Goal: Information Seeking & Learning: Check status

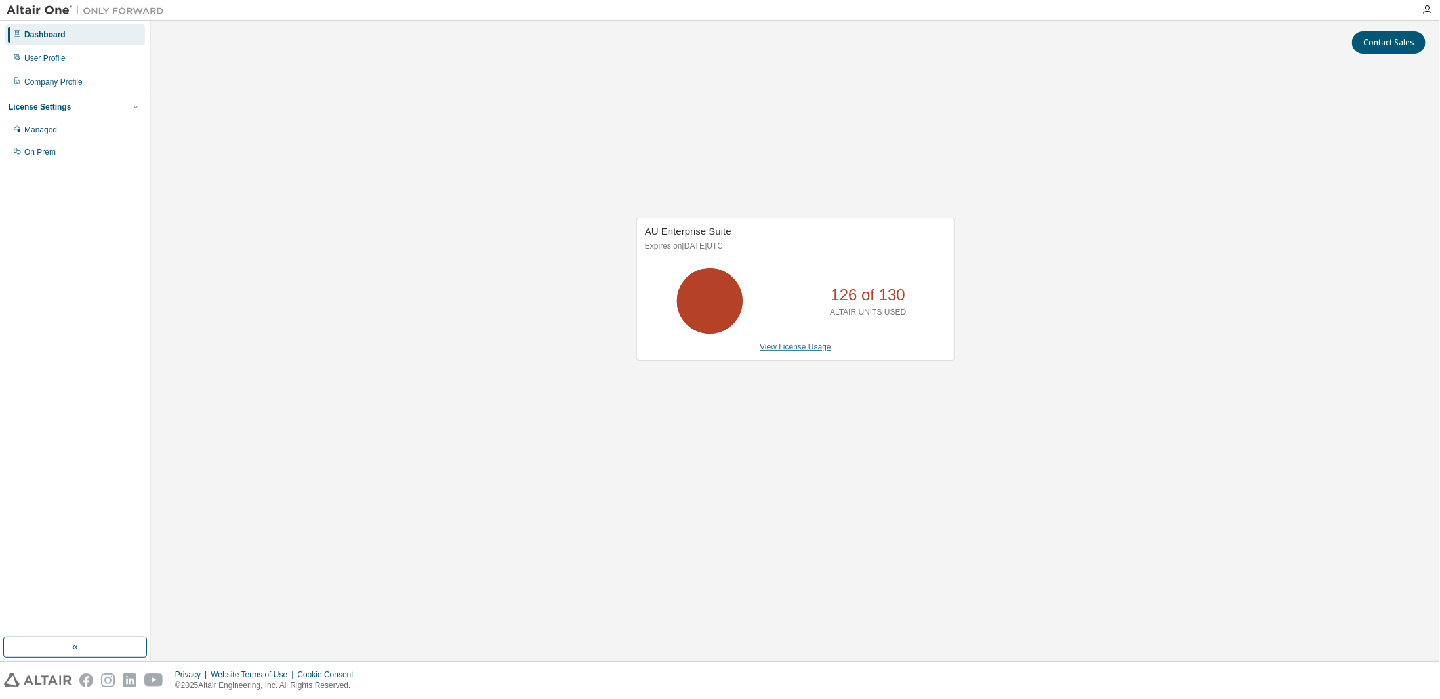
click at [799, 346] on link "View License Usage" at bounding box center [796, 346] width 72 height 9
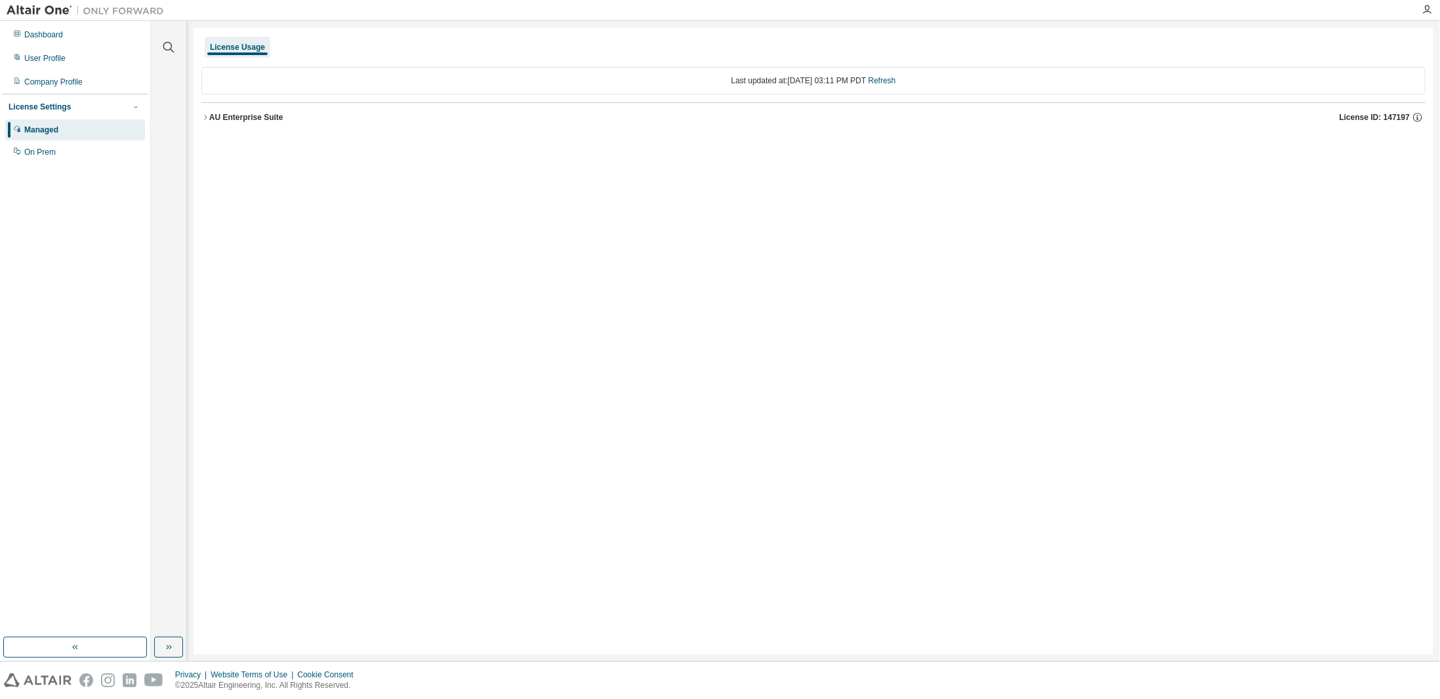
click at [240, 112] on div "AU Enterprise Suite" at bounding box center [246, 117] width 74 height 10
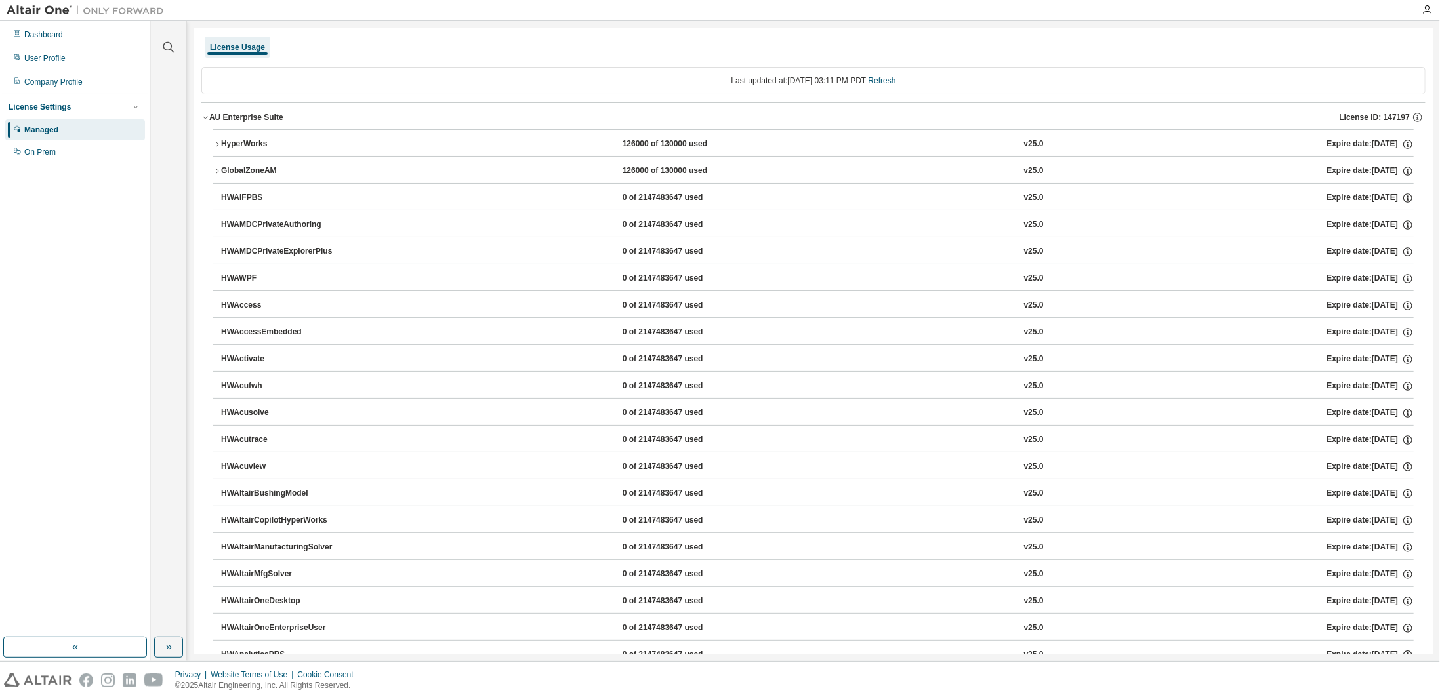
click at [234, 142] on div "HyperWorks" at bounding box center [280, 144] width 118 height 12
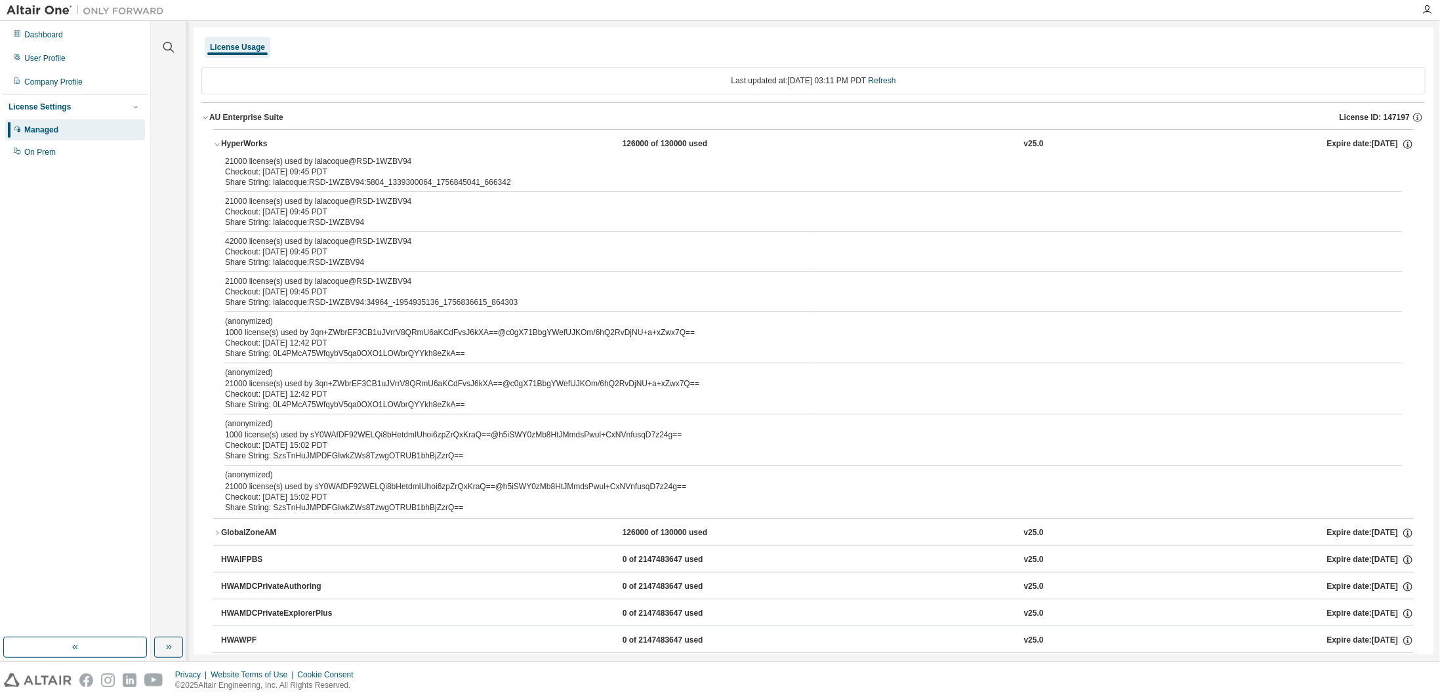
click at [361, 288] on div "Checkout: 2025-09-03 09:45 PDT" at bounding box center [798, 292] width 1146 height 10
click at [329, 199] on div "21000 license(s) used by lalacoque@RSD-1WZBV94" at bounding box center [798, 201] width 1146 height 10
click at [321, 172] on div "Checkout: 2025-09-03 09:45 PDT" at bounding box center [798, 172] width 1146 height 10
click at [323, 173] on div "Checkout: 2025-09-03 09:45 PDT" at bounding box center [798, 172] width 1146 height 10
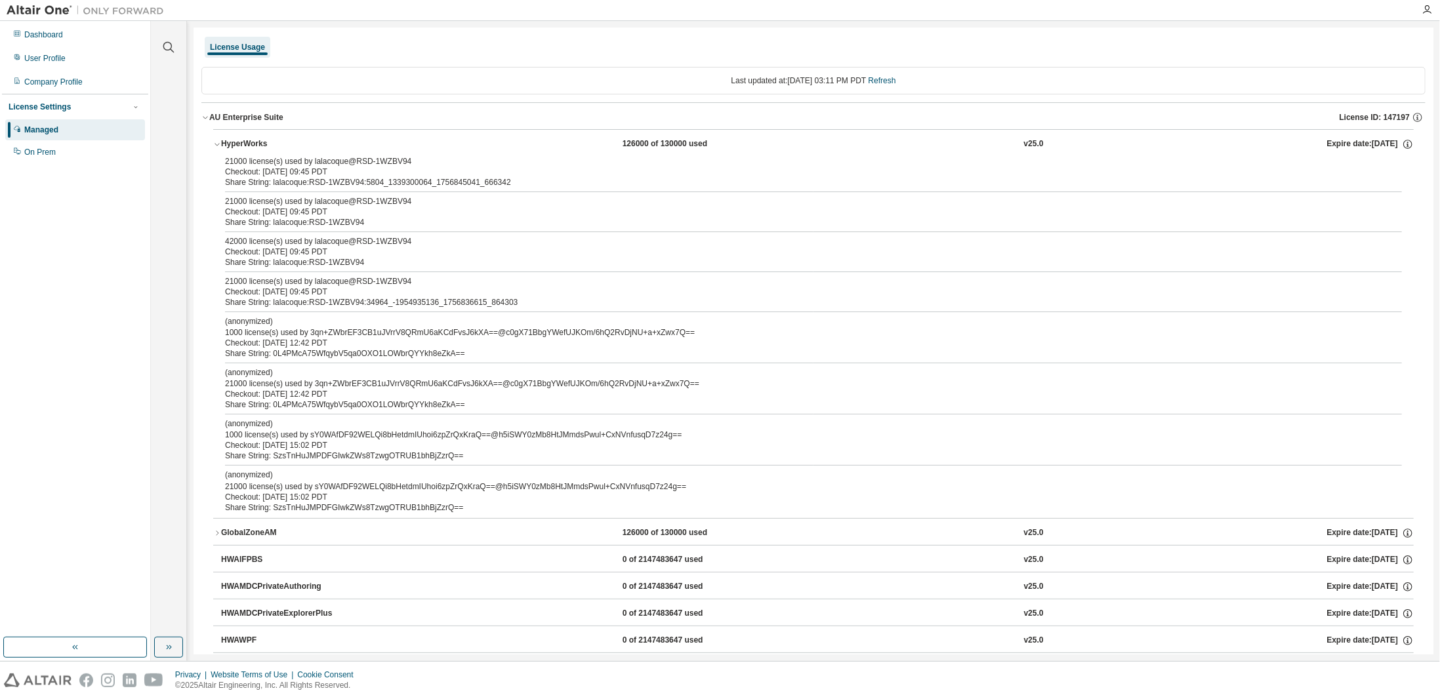
click at [241, 528] on div "GlobalZoneAM" at bounding box center [280, 534] width 118 height 12
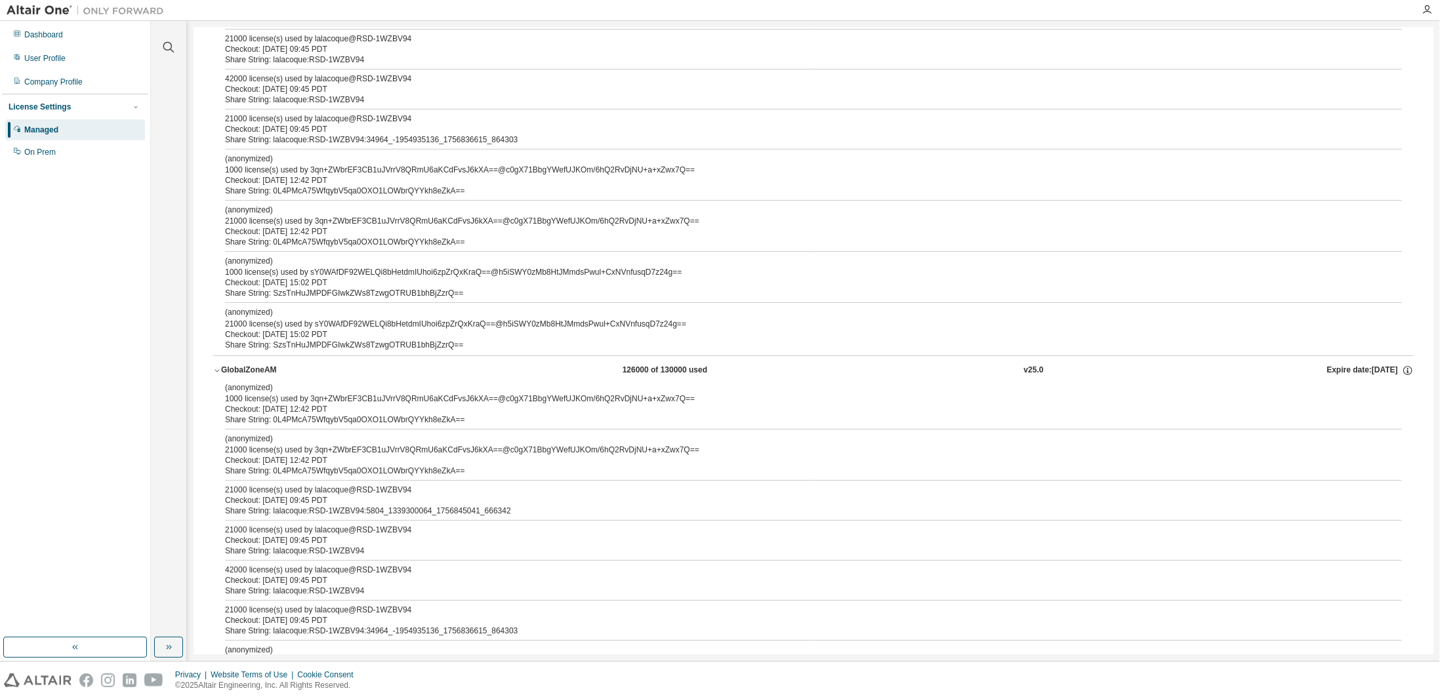
scroll to position [262, 0]
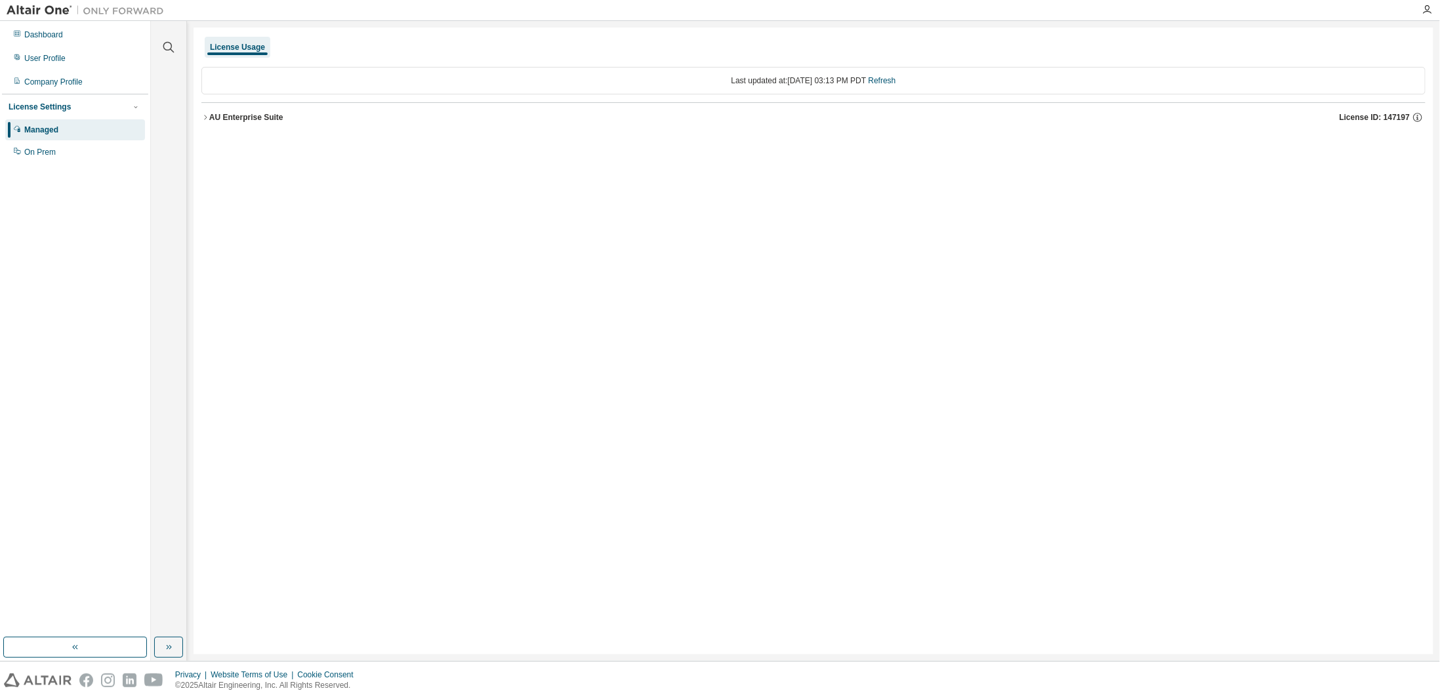
click at [269, 118] on div "AU Enterprise Suite" at bounding box center [246, 117] width 74 height 10
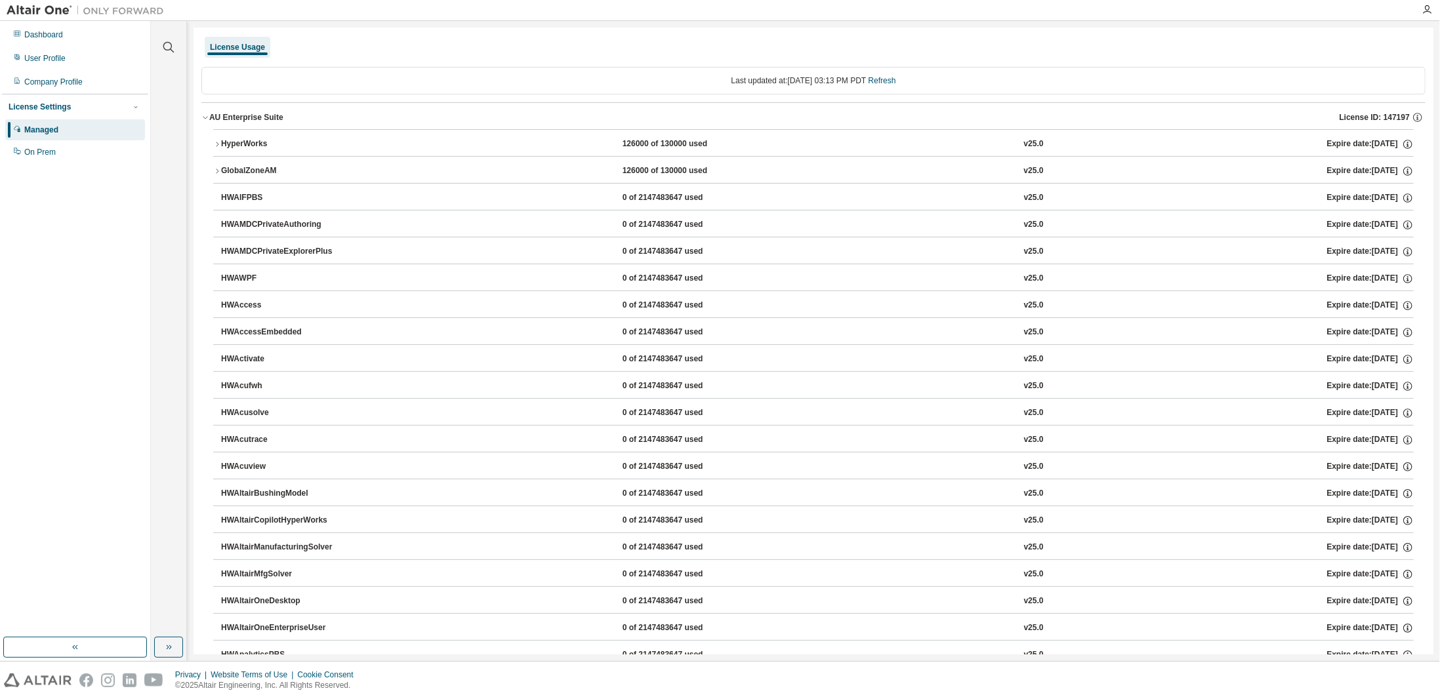
click at [255, 147] on div "HyperWorks" at bounding box center [280, 144] width 118 height 12
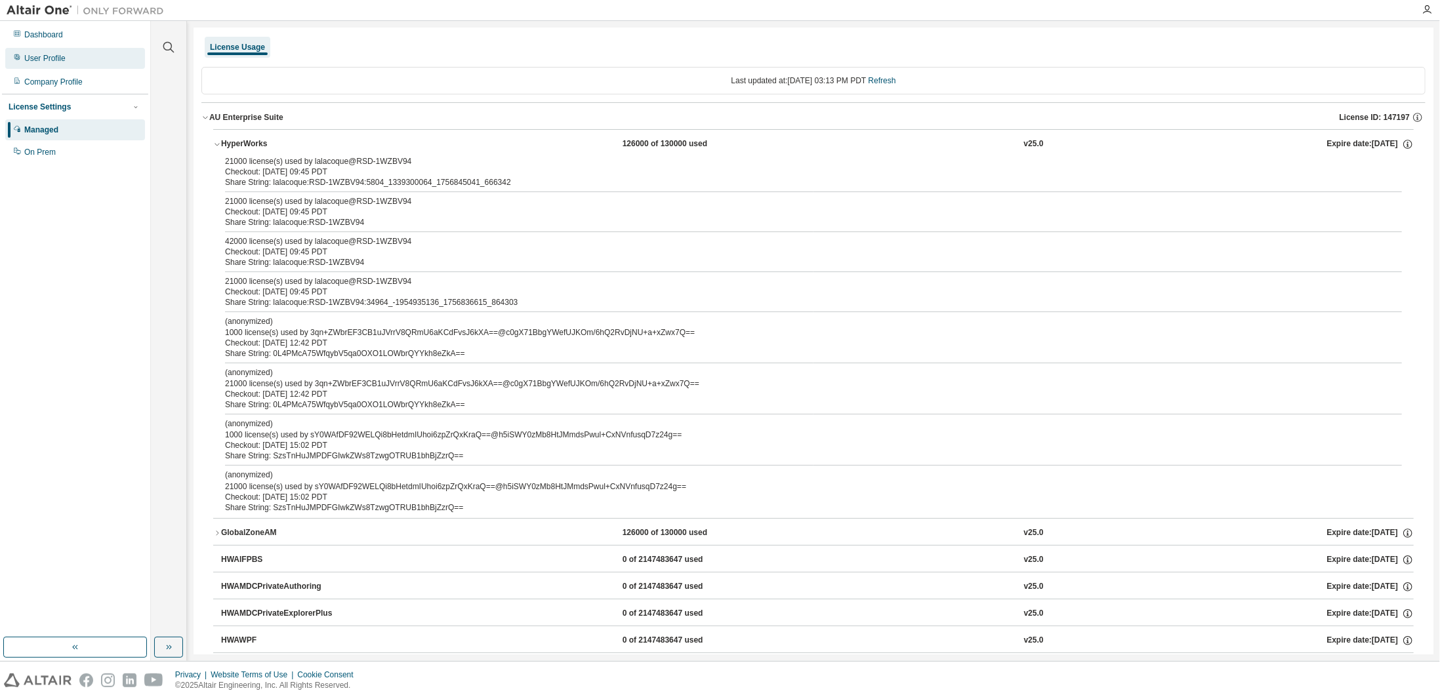
click at [25, 56] on div "User Profile" at bounding box center [44, 58] width 41 height 10
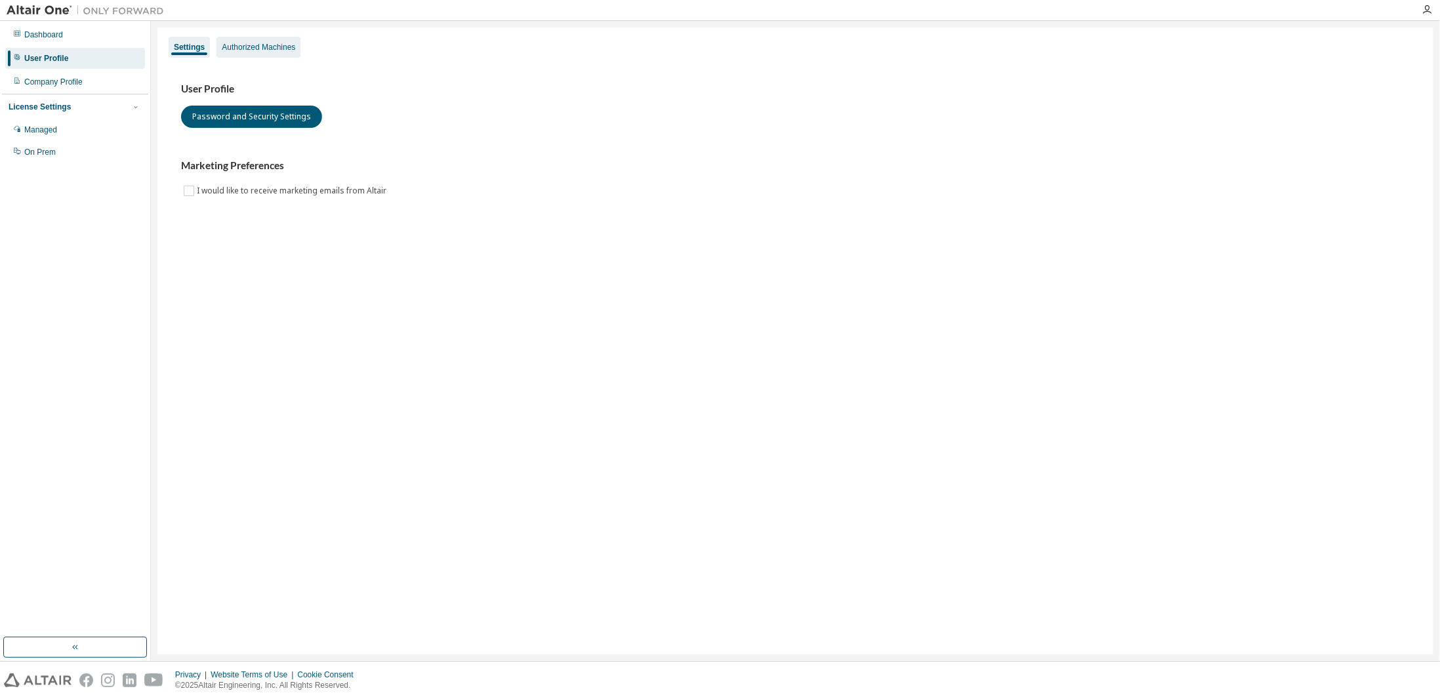
click at [247, 48] on div "Authorized Machines" at bounding box center [258, 47] width 73 height 10
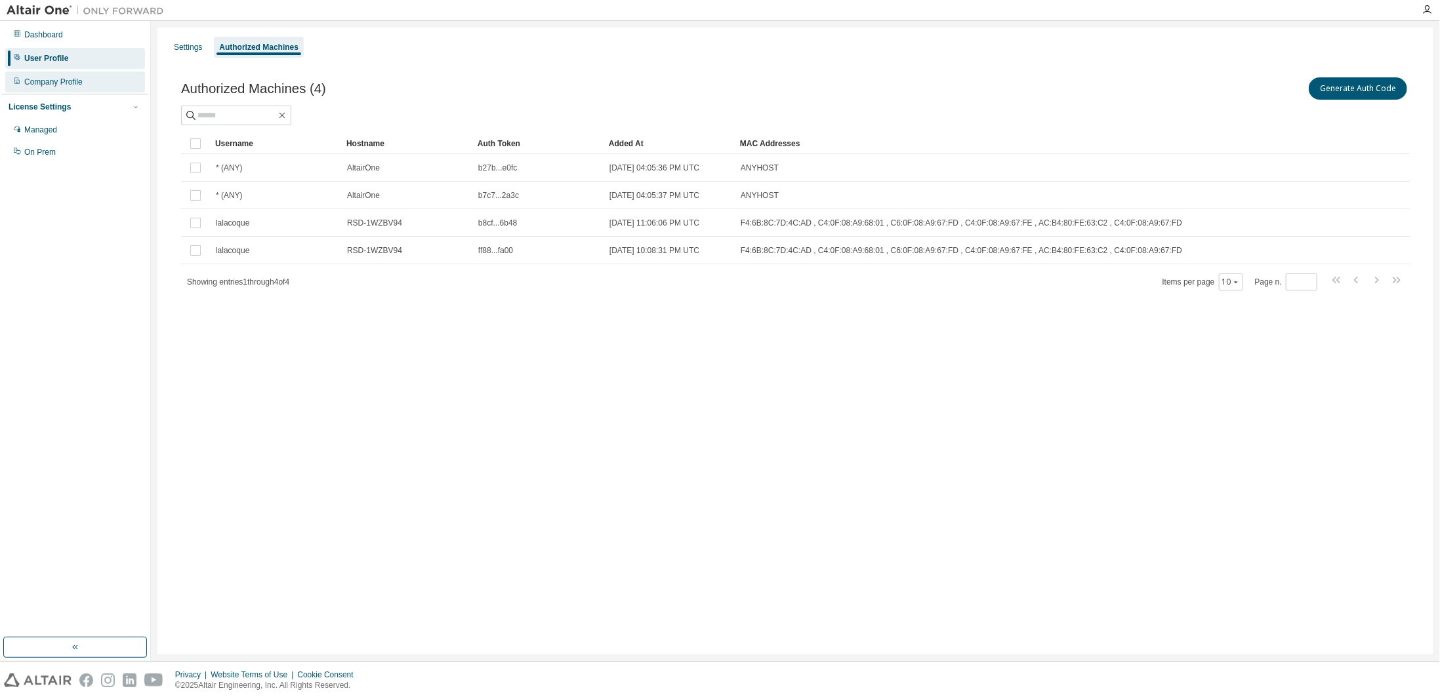
click at [120, 79] on div "Company Profile" at bounding box center [75, 82] width 140 height 21
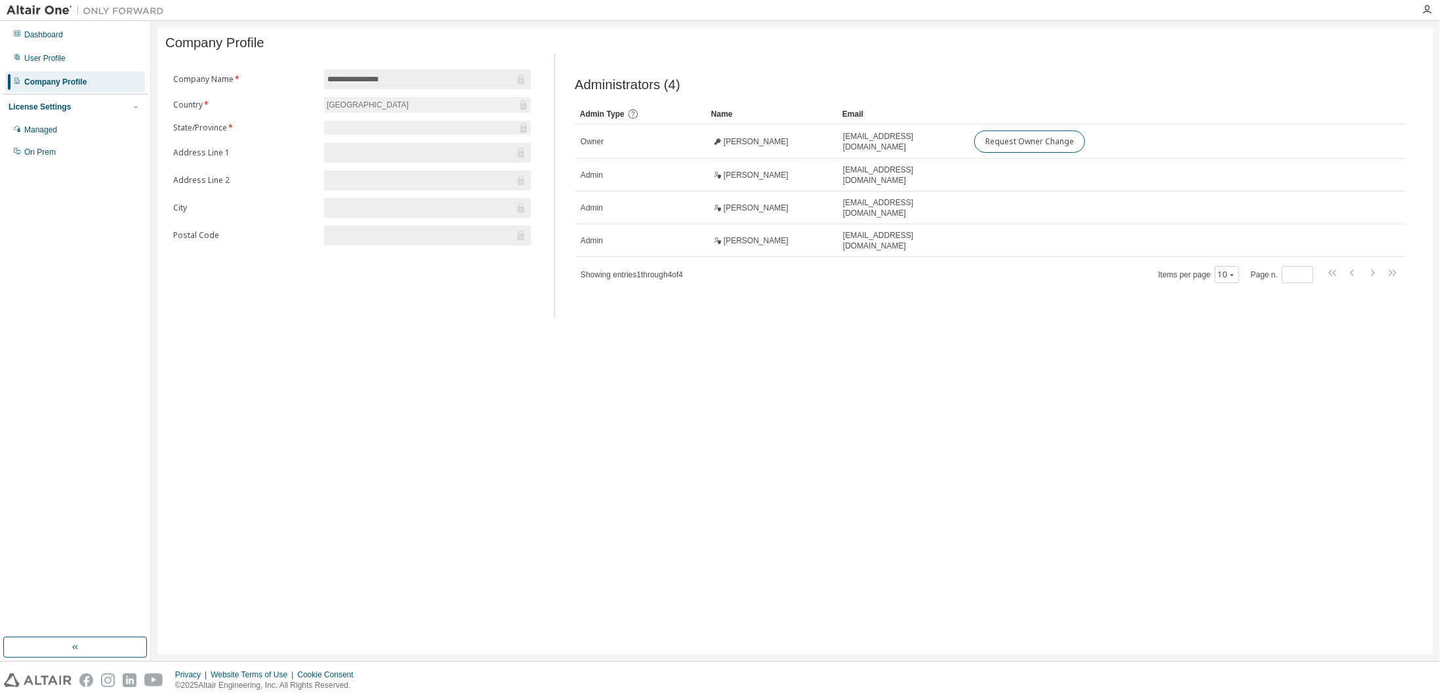
click at [105, 111] on div "License Settings" at bounding box center [75, 107] width 133 height 12
click at [135, 114] on div "License Settings Managed On Prem" at bounding box center [75, 107] width 146 height 26
click at [66, 110] on div "License Settings" at bounding box center [75, 107] width 133 height 12
click at [60, 129] on div "Managed" at bounding box center [75, 129] width 140 height 21
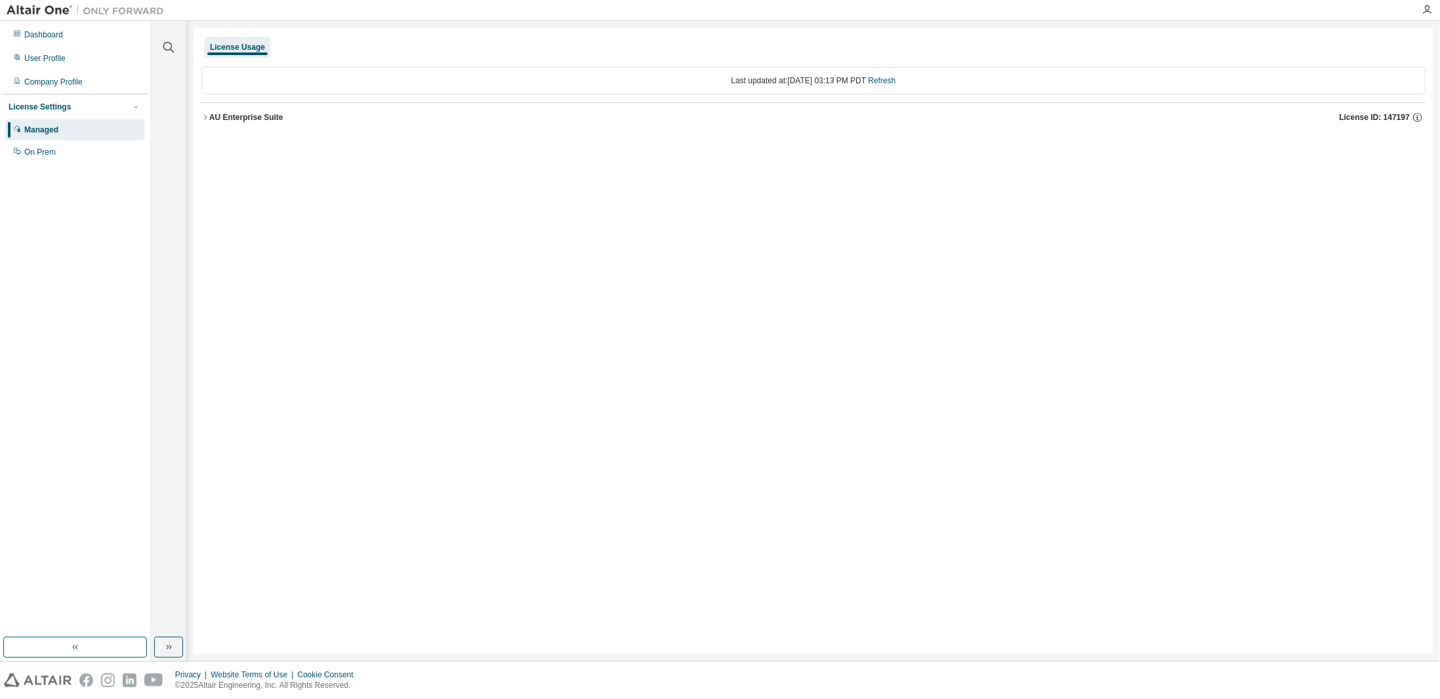
click at [214, 113] on div "AU Enterprise Suite" at bounding box center [246, 117] width 74 height 10
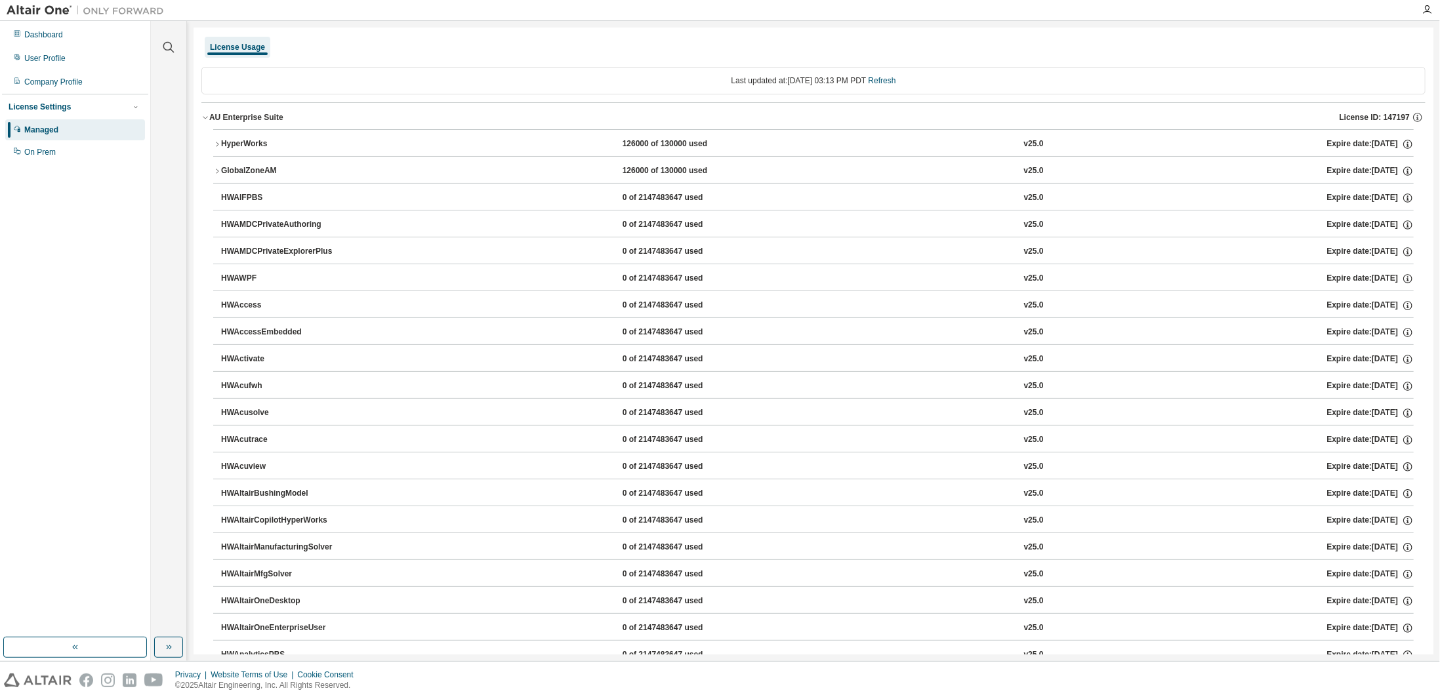
click at [270, 167] on div "GlobalZoneAM" at bounding box center [280, 171] width 118 height 12
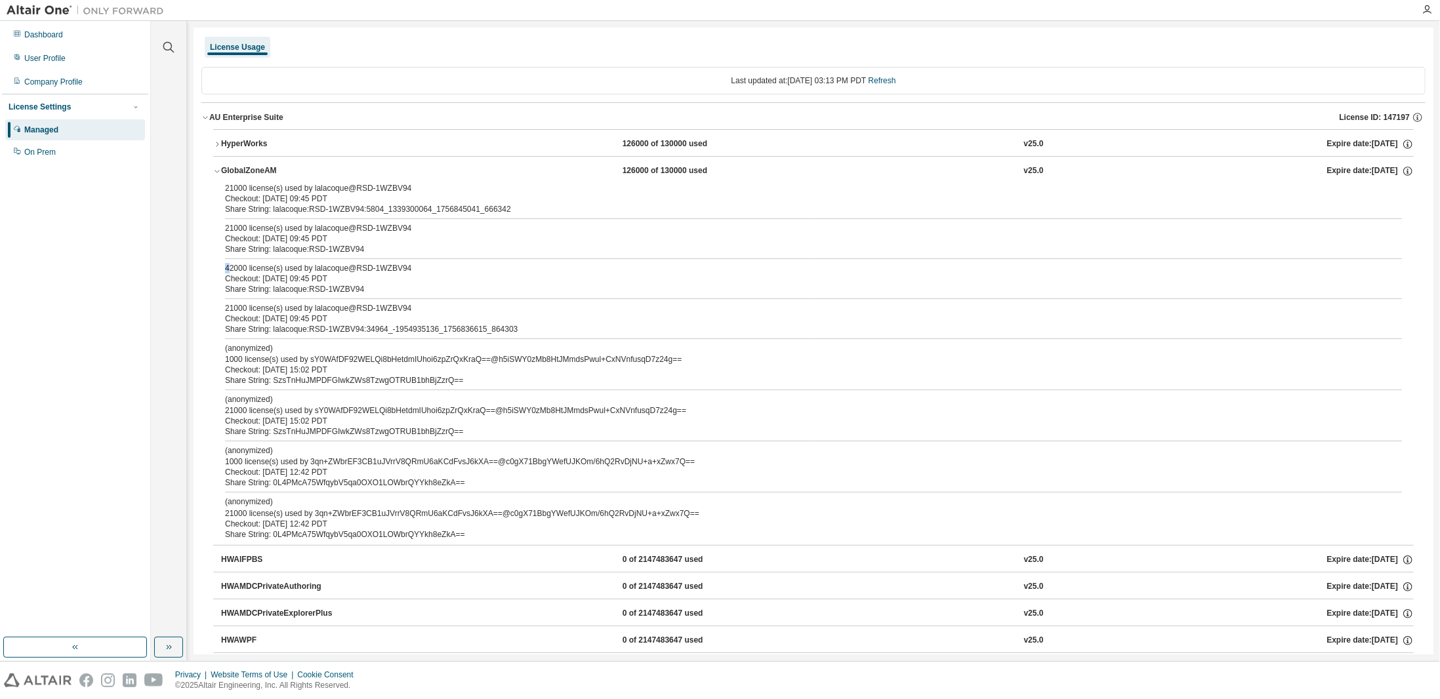
drag, startPoint x: 221, startPoint y: 271, endPoint x: 232, endPoint y: 270, distance: 11.2
click at [232, 270] on div "21000 license(s) used by lalacoque@RSD-1WZBV94 Checkout: 2025-09-03 09:45 PDT S…" at bounding box center [813, 364] width 1201 height 362
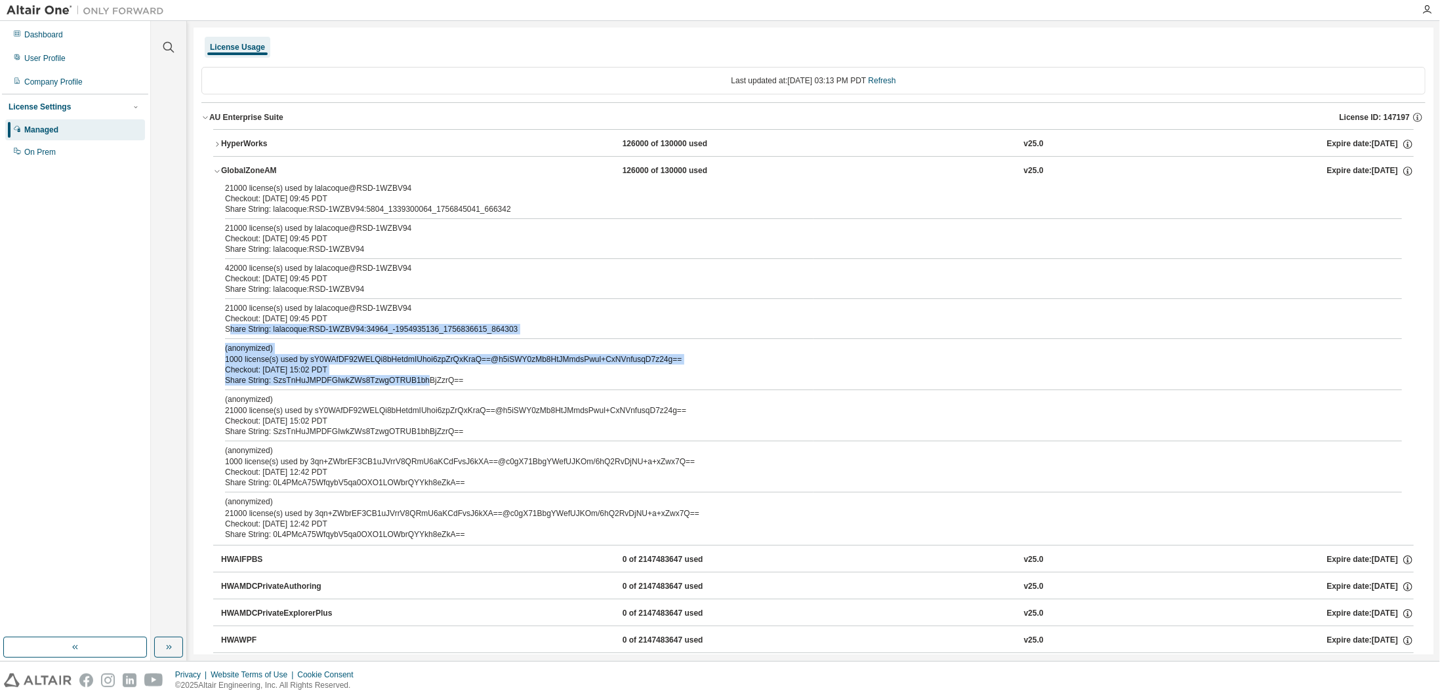
drag, startPoint x: 392, startPoint y: 376, endPoint x: 413, endPoint y: 381, distance: 22.3
click at [413, 381] on div "21000 license(s) used by lalacoque@RSD-1WZBV94 Checkout: 2025-09-03 09:45 PDT S…" at bounding box center [813, 364] width 1201 height 362
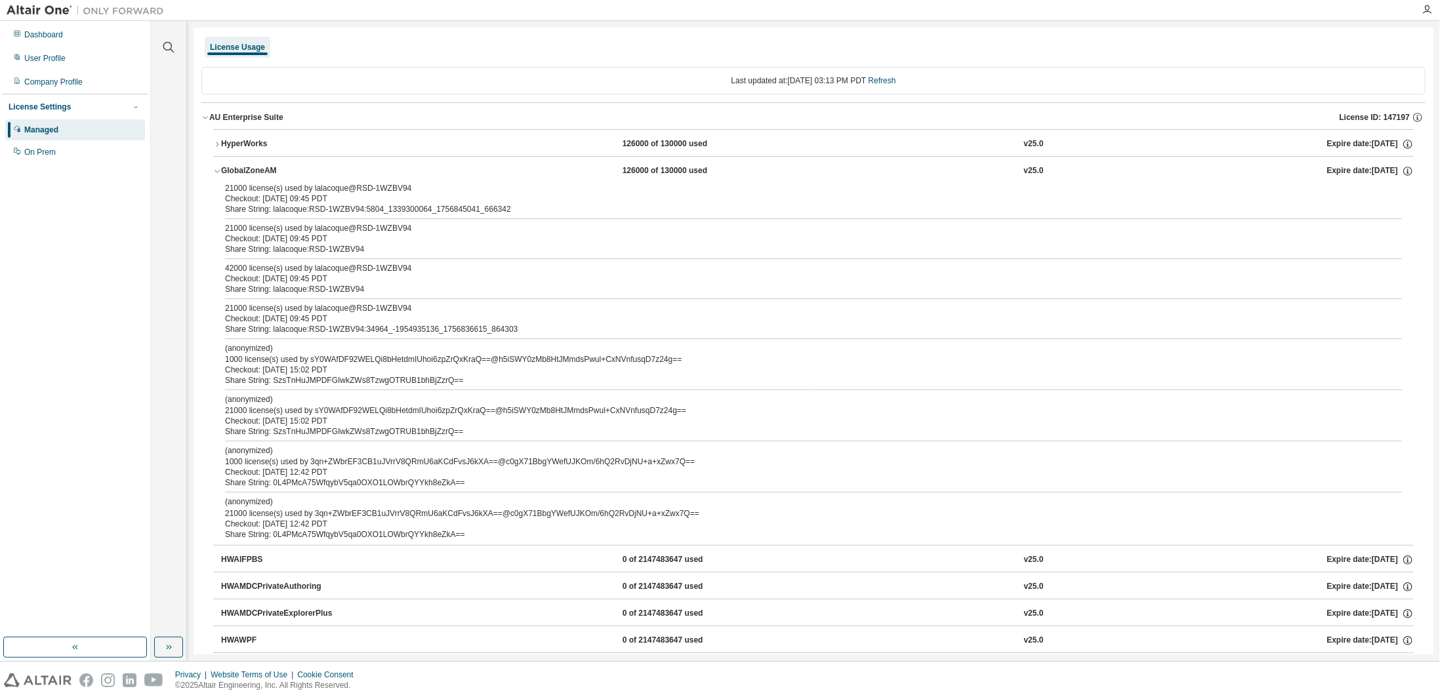
click at [366, 463] on div "(anonymized) 1000 license(s) used by 3qn+ZWbrEF3CB1uJVrrV8QRmU6aKCdFvsJ6kXA==@c…" at bounding box center [798, 457] width 1146 height 22
drag, startPoint x: 358, startPoint y: 518, endPoint x: 257, endPoint y: 495, distance: 103.5
click at [257, 497] on div "(anonymized) 21000 license(s) used by 3qn+ZWbrEF3CB1uJVrrV8QRmU6aKCdFvsJ6kXA==@…" at bounding box center [798, 513] width 1146 height 32
click at [478, 508] on div "(anonymized) 21000 license(s) used by 3qn+ZWbrEF3CB1uJVrrV8QRmU6aKCdFvsJ6kXA==@…" at bounding box center [798, 508] width 1146 height 22
drag, startPoint x: 471, startPoint y: 521, endPoint x: 291, endPoint y: 226, distance: 345.1
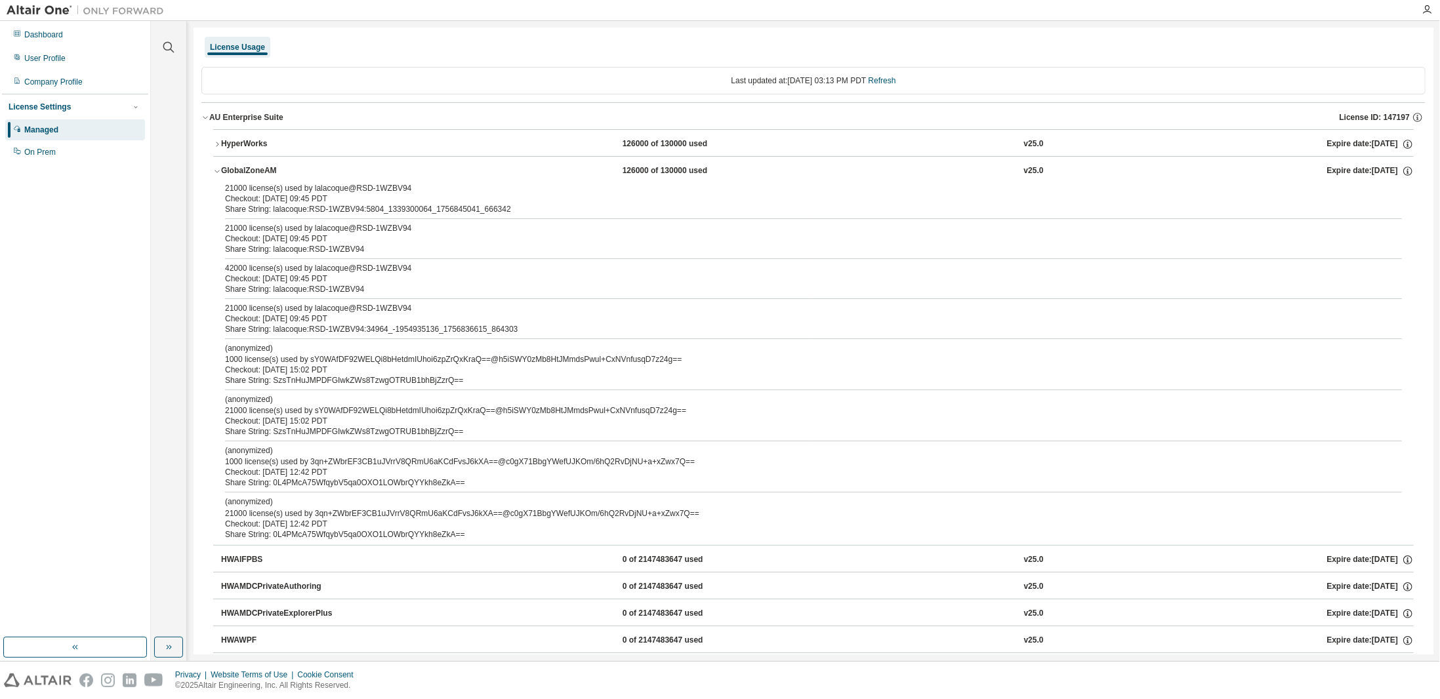
click at [289, 233] on div "21000 license(s) used by lalacoque@RSD-1WZBV94 Checkout: 2025-09-03 09:45 PDT S…" at bounding box center [813, 364] width 1201 height 362
click at [263, 146] on div "HyperWorks" at bounding box center [280, 144] width 118 height 12
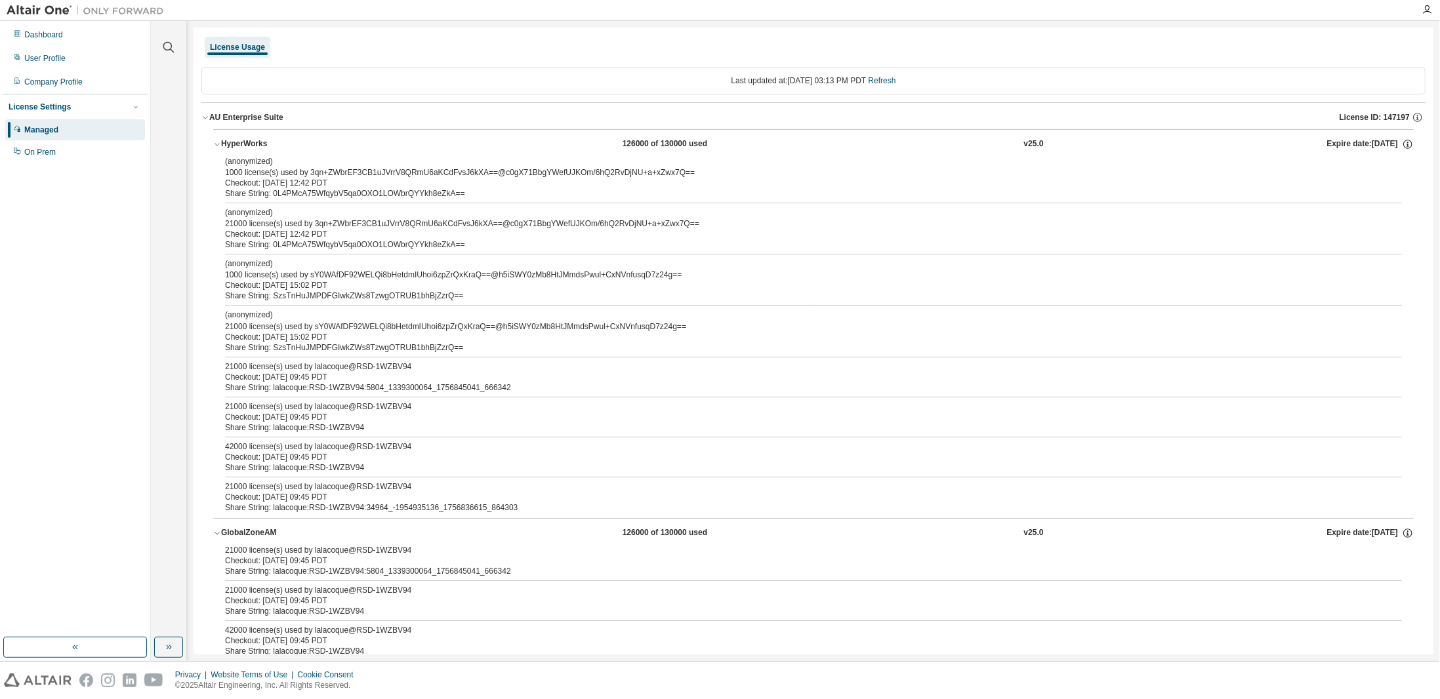
click at [260, 142] on div "HyperWorks" at bounding box center [280, 144] width 118 height 12
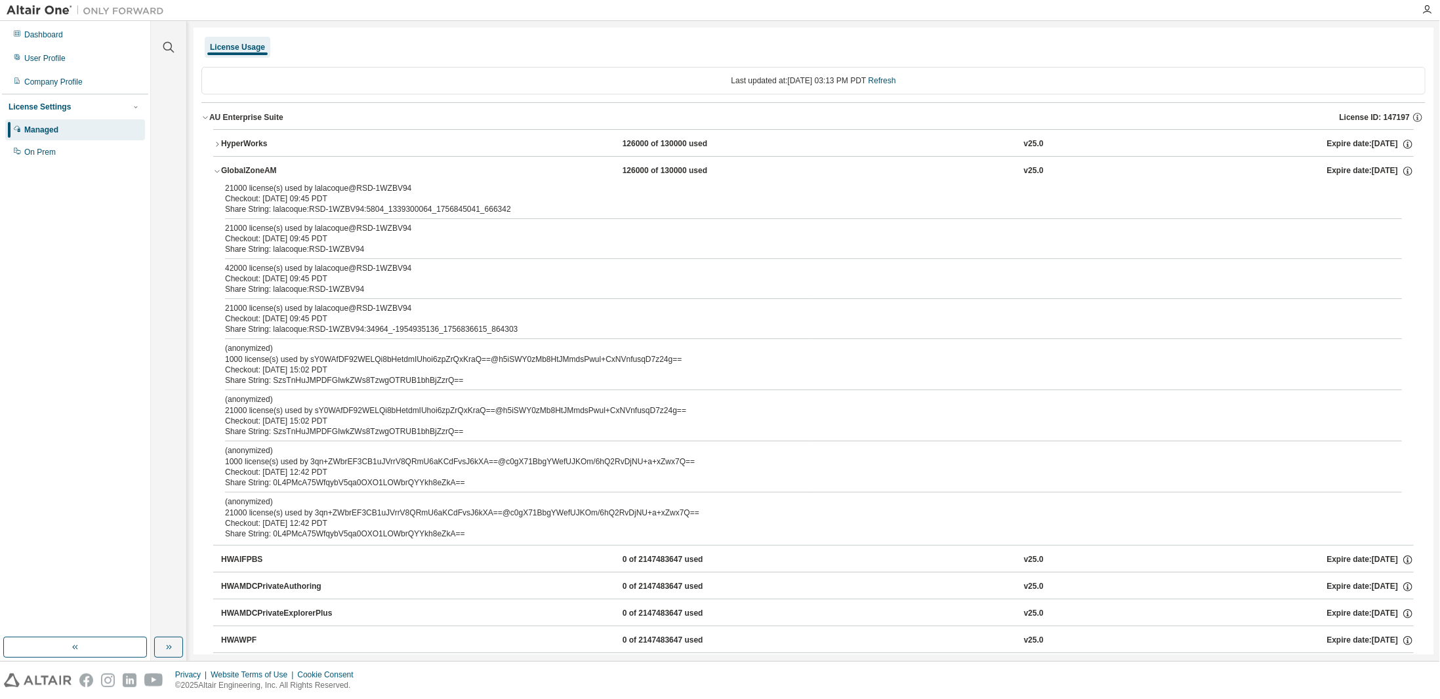
click at [319, 162] on button "GlobalZoneAM 126000 of 130000 used v25.0 Expire date: 2026-07-20" at bounding box center [813, 171] width 1201 height 29
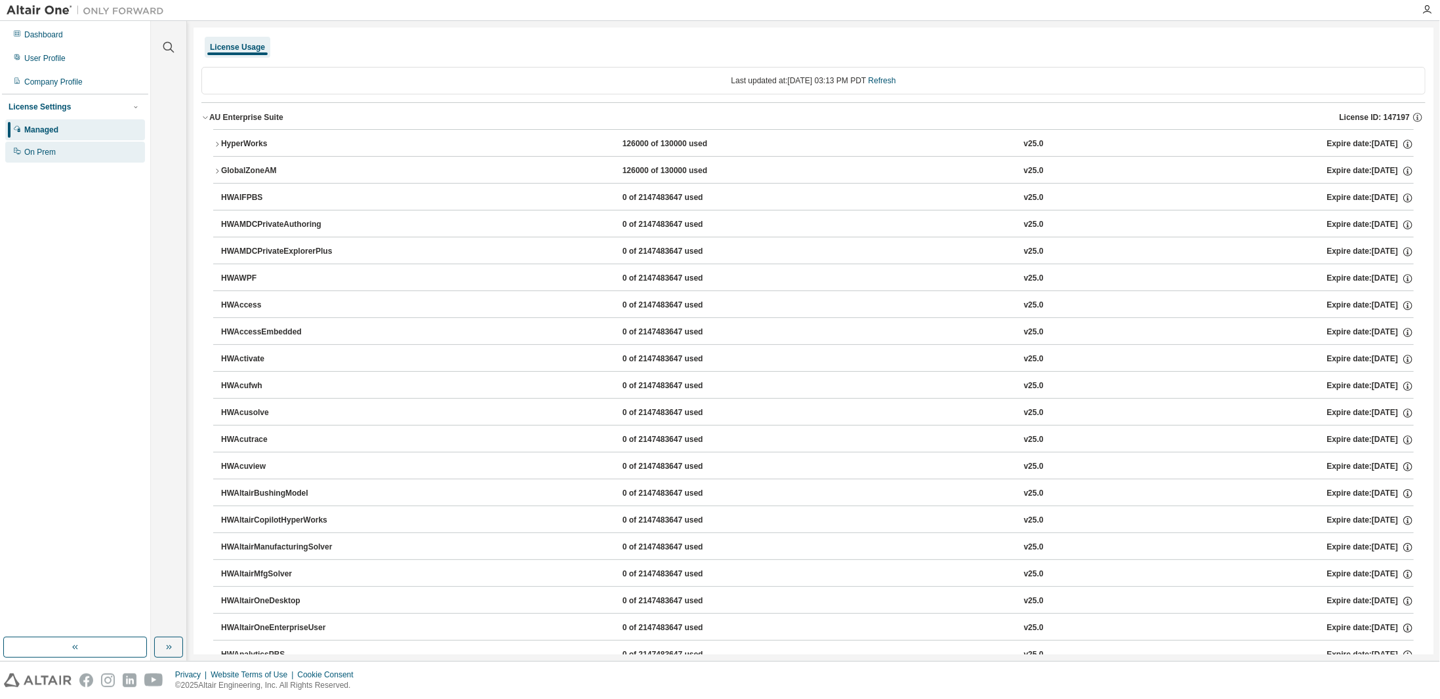
click at [75, 152] on div "On Prem" at bounding box center [75, 152] width 140 height 21
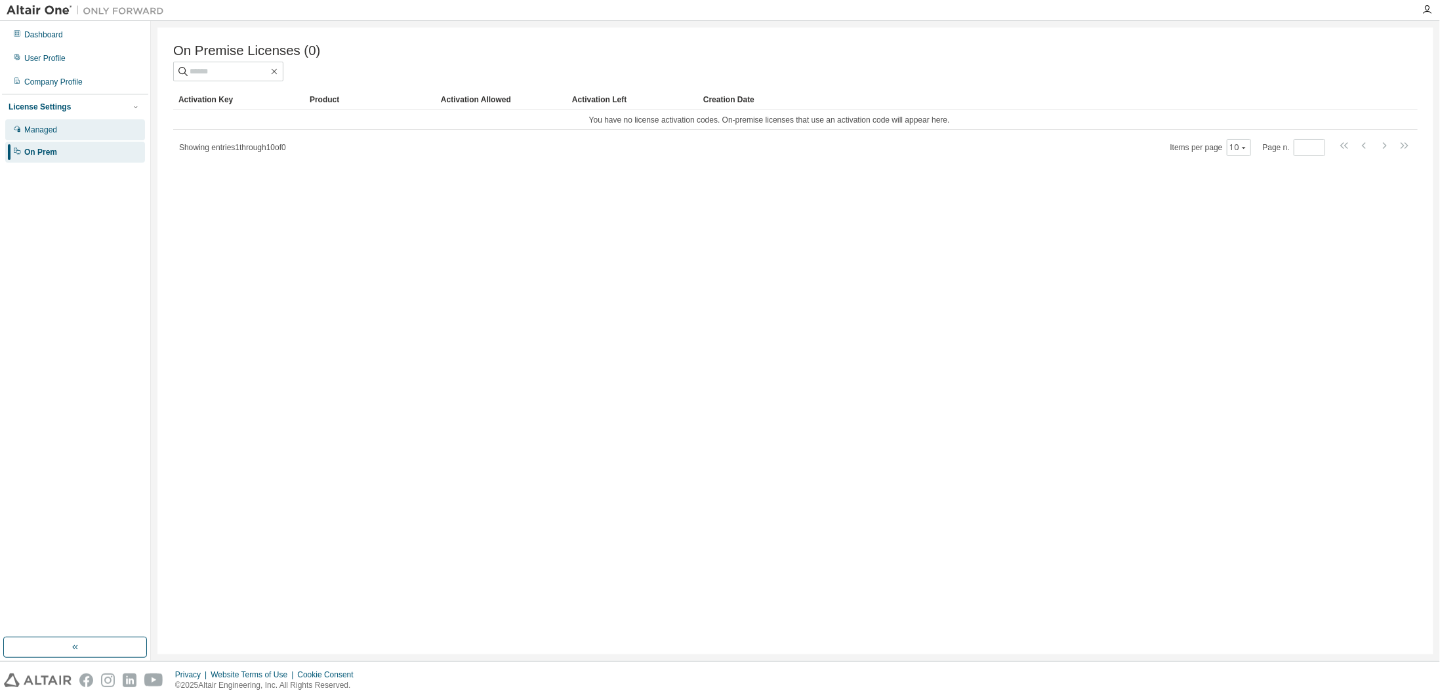
click at [62, 136] on div "Managed" at bounding box center [75, 129] width 140 height 21
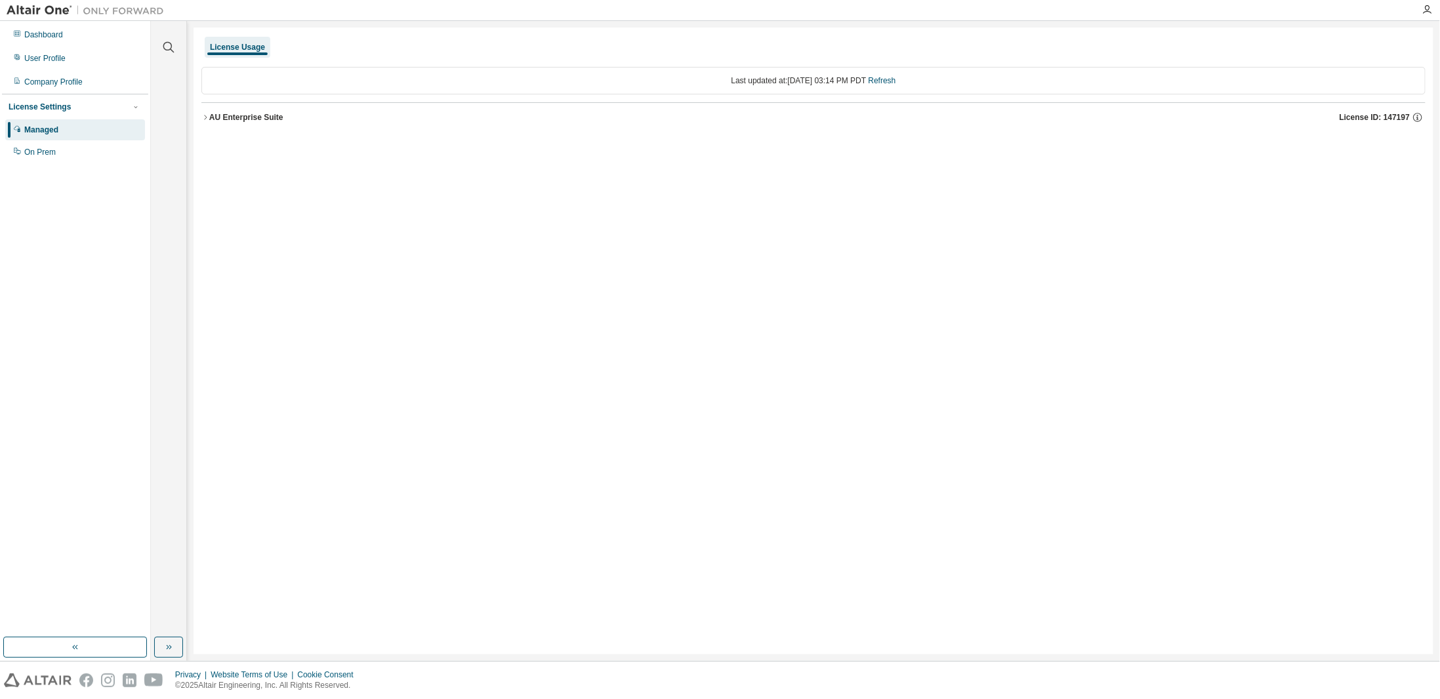
click at [306, 119] on div "AU Enterprise Suite License ID: 147197" at bounding box center [817, 118] width 1216 height 12
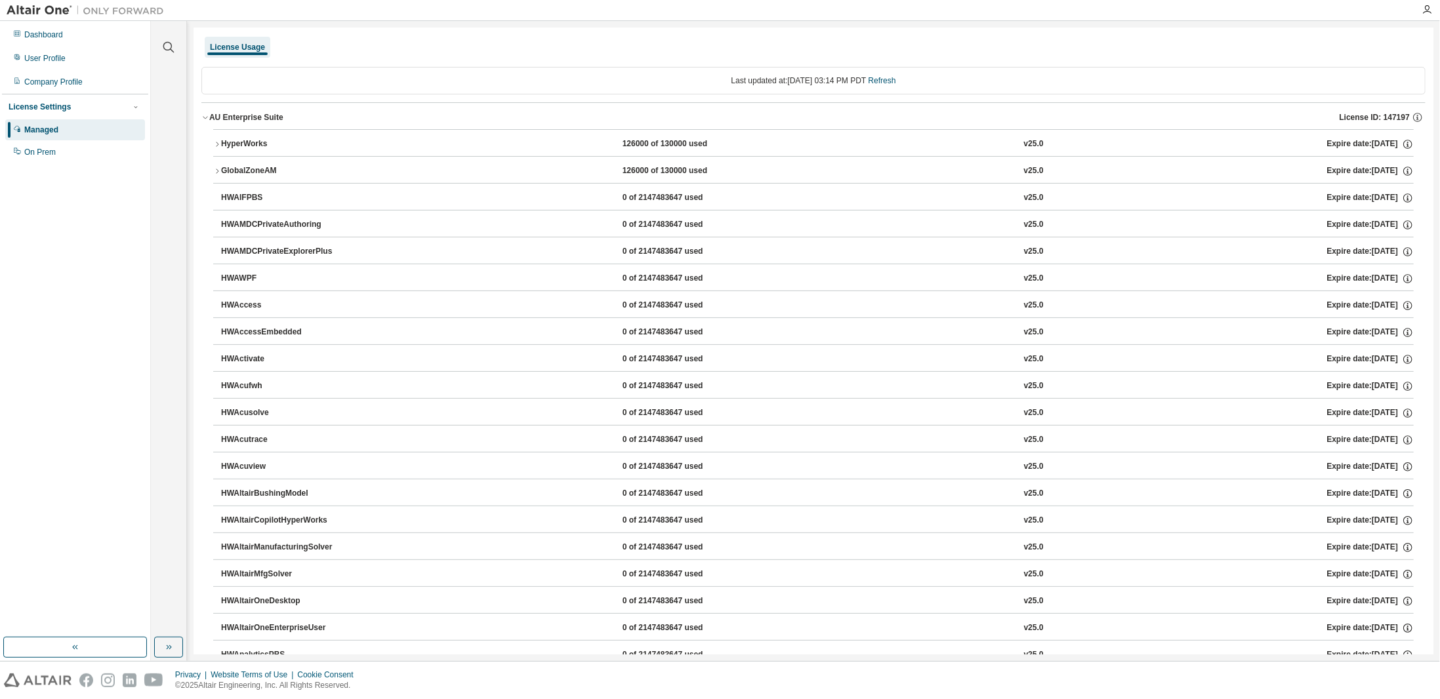
click at [275, 148] on div "HyperWorks" at bounding box center [280, 144] width 118 height 12
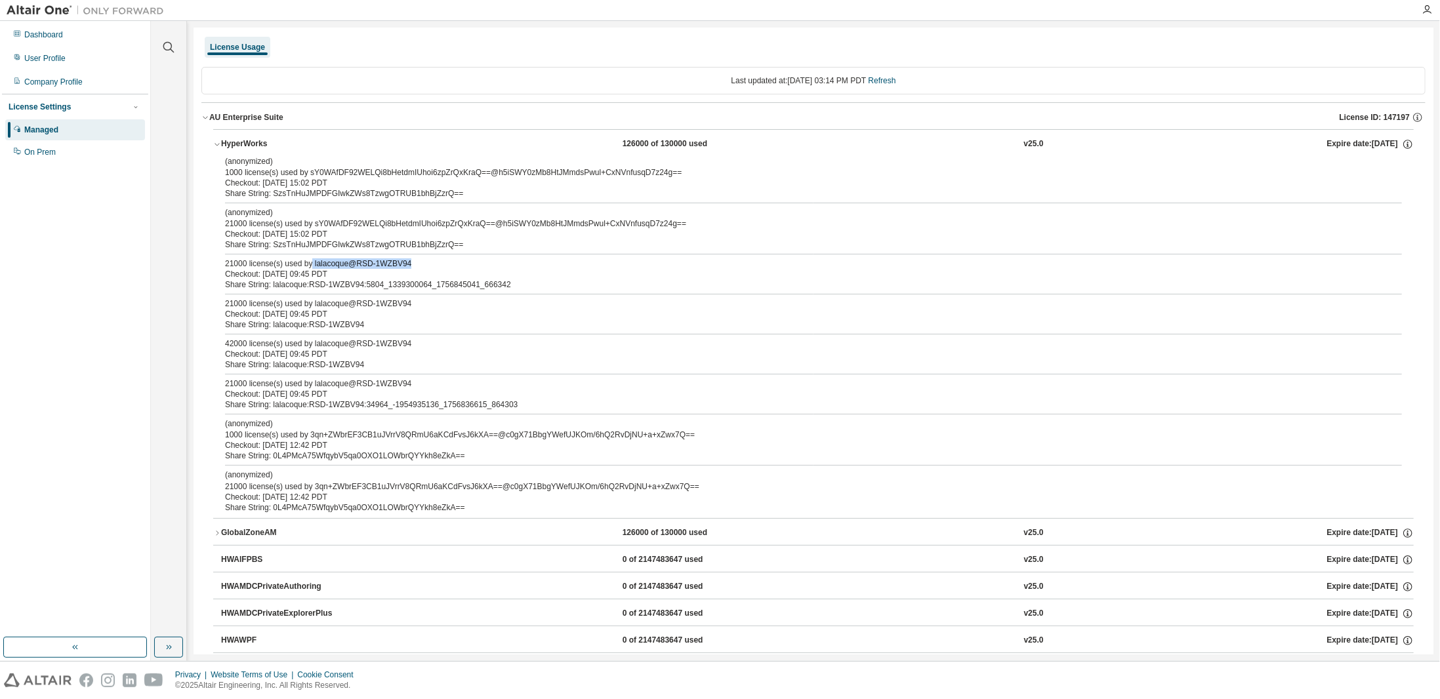
drag, startPoint x: 412, startPoint y: 264, endPoint x: 310, endPoint y: 264, distance: 102.4
click at [310, 264] on div "21000 license(s) used by lalacoque@RSD-1WZBV94" at bounding box center [798, 264] width 1146 height 10
copy div "lalacoque@RSD-1WZBV94"
click at [49, 66] on div "User Profile" at bounding box center [75, 58] width 140 height 21
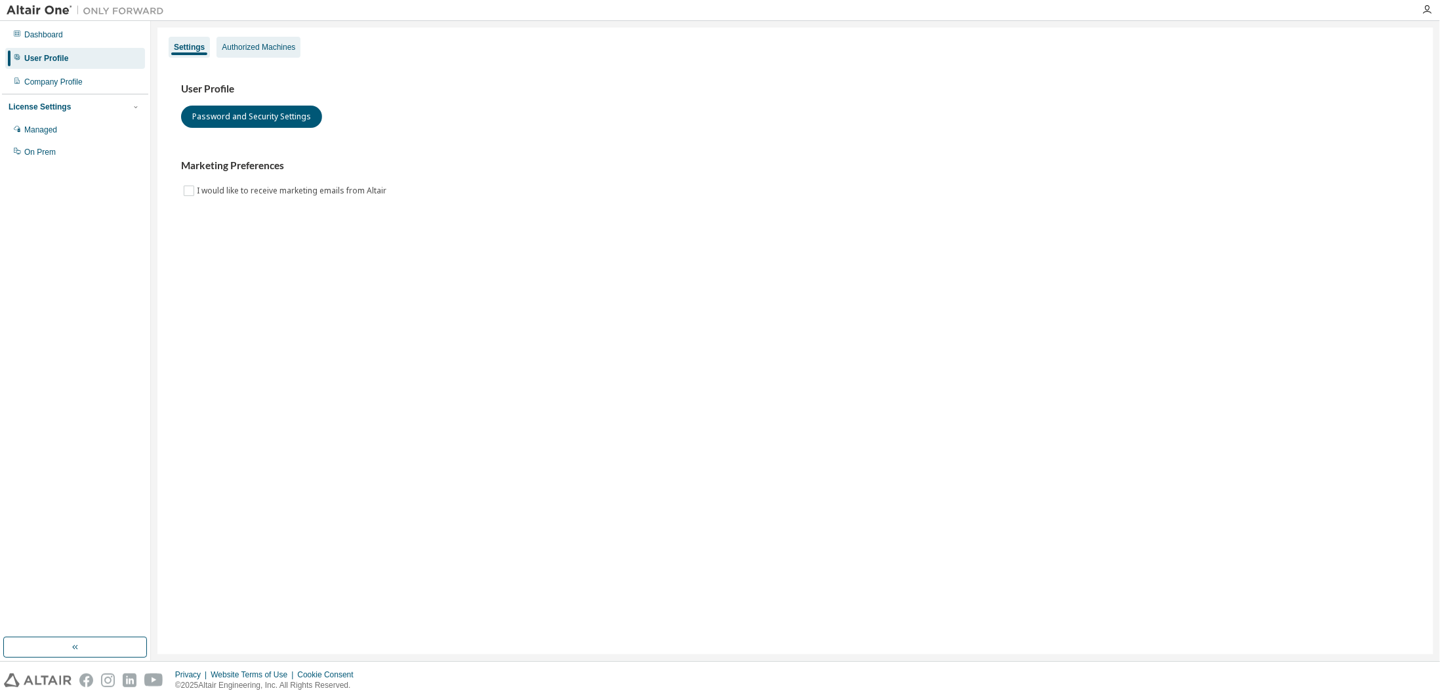
click at [265, 41] on div "Authorized Machines" at bounding box center [259, 47] width 84 height 21
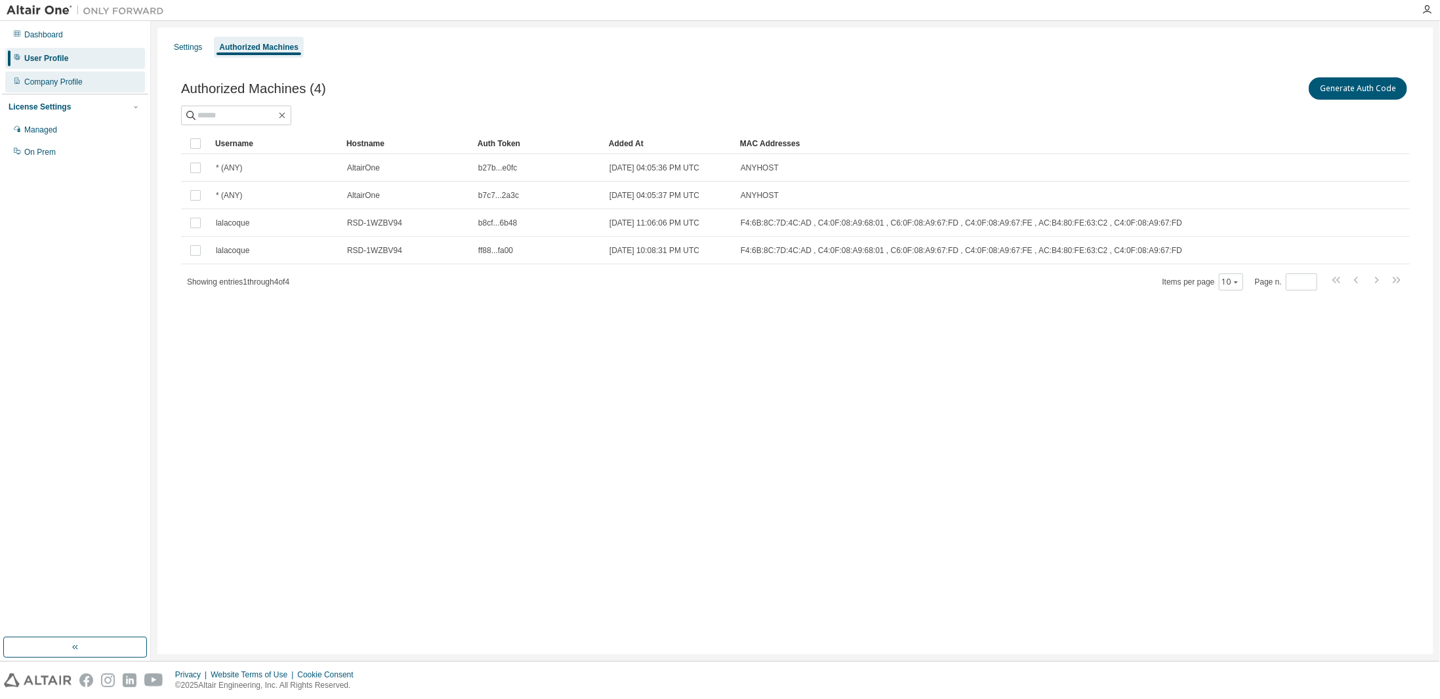
click at [83, 79] on div "Company Profile" at bounding box center [75, 82] width 140 height 21
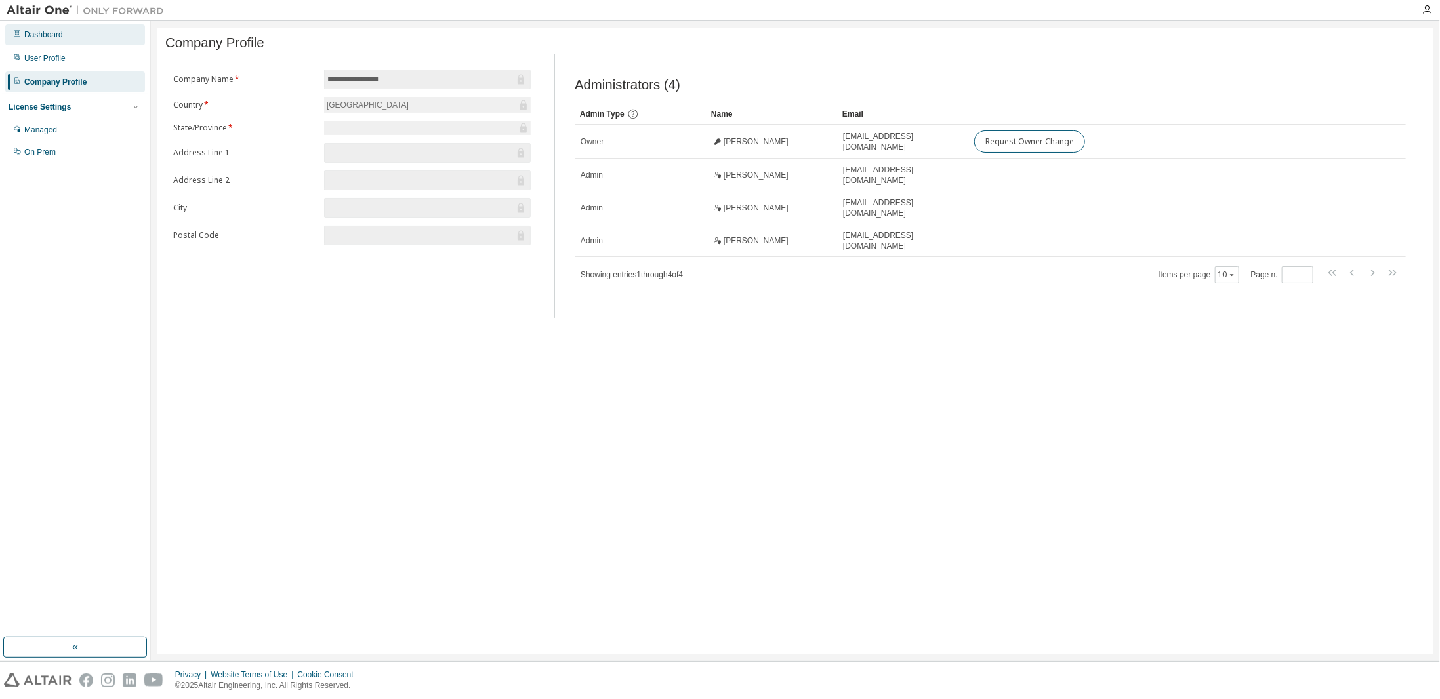
click at [70, 35] on div "Dashboard" at bounding box center [75, 34] width 140 height 21
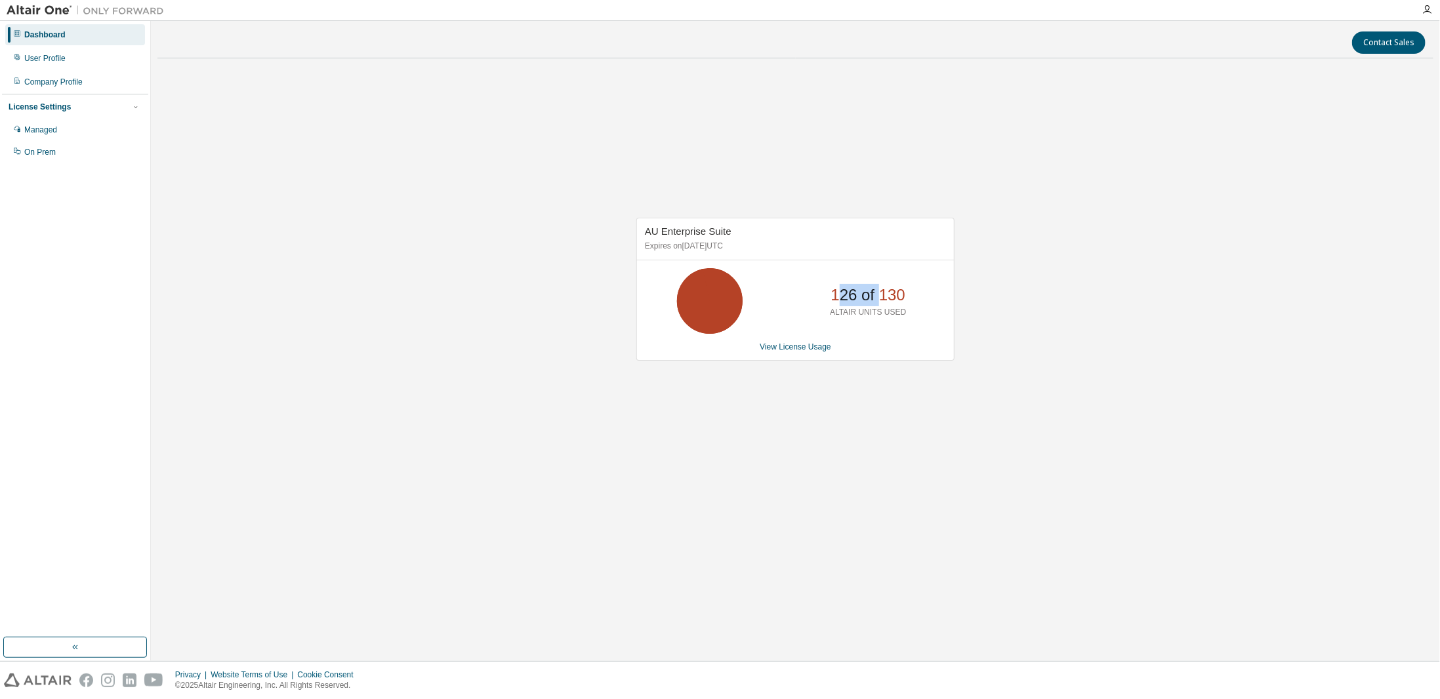
drag, startPoint x: 824, startPoint y: 298, endPoint x: 888, endPoint y: 344, distance: 79.4
click at [879, 293] on p "126 of 130" at bounding box center [868, 295] width 74 height 22
click at [891, 347] on div "View License Usage" at bounding box center [795, 347] width 301 height 10
click at [785, 343] on link "View License Usage" at bounding box center [796, 346] width 72 height 9
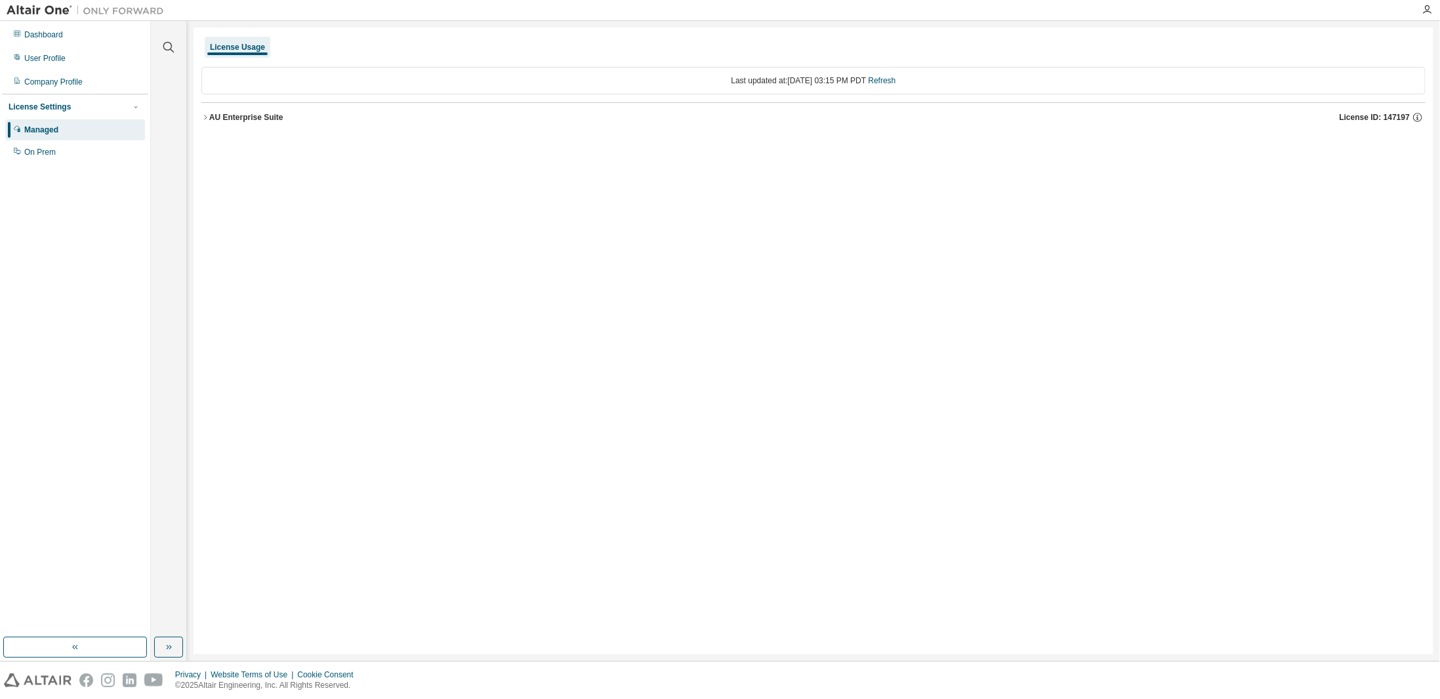
click at [524, 131] on div "Last updated at: Wed 2025-09-03 03:15 PM PDT Refresh AU Enterprise Suite Licens…" at bounding box center [813, 99] width 1224 height 81
click at [1417, 119] on icon "button" at bounding box center [1418, 118] width 2 height 3
drag, startPoint x: 1311, startPoint y: 221, endPoint x: 1214, endPoint y: 158, distance: 115.7
click at [1214, 158] on div "License ID: 147197 UUID: 373909D6-4163-11F0-A184-582F23E3E9C317 Start Date: 202…" at bounding box center [1314, 182] width 218 height 104
click at [1252, 181] on p "Start Date: 2025-07-19" at bounding box center [1314, 181] width 203 height 11
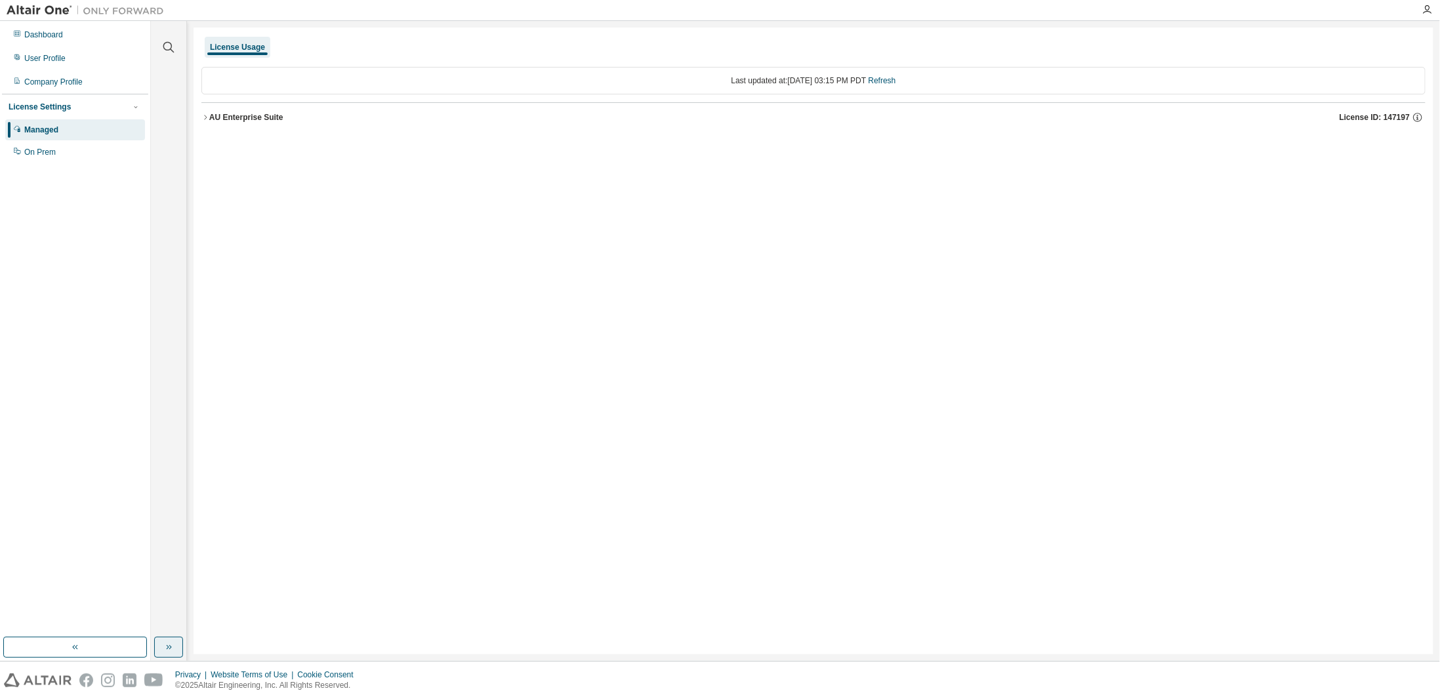
click at [159, 655] on button "button" at bounding box center [168, 647] width 29 height 21
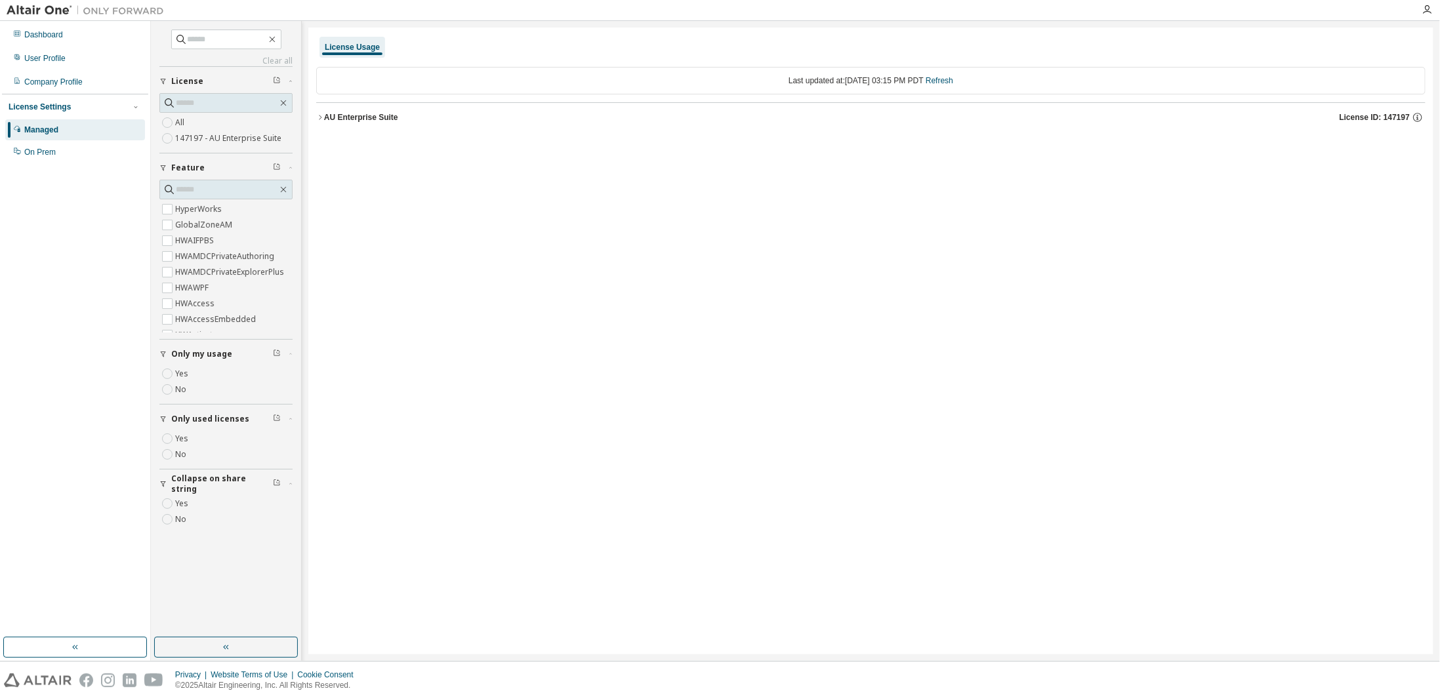
click at [184, 368] on label "Yes" at bounding box center [183, 374] width 16 height 16
click at [186, 371] on label "Yes" at bounding box center [183, 374] width 16 height 16
click at [87, 41] on div "Dashboard" at bounding box center [75, 34] width 140 height 21
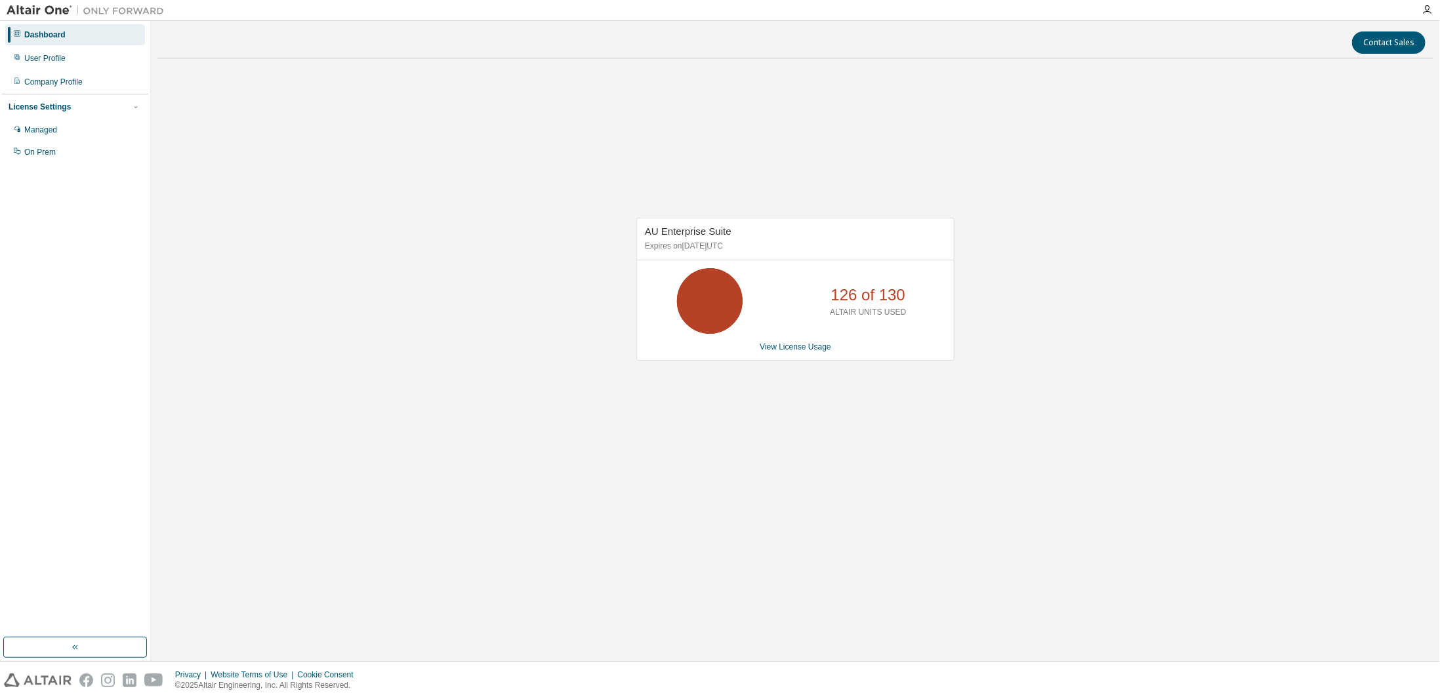
click at [844, 302] on p "126 of 130" at bounding box center [868, 295] width 74 height 22
drag, startPoint x: 703, startPoint y: 230, endPoint x: 676, endPoint y: 230, distance: 26.3
click at [676, 230] on span "AU Enterprise Suite" at bounding box center [688, 231] width 87 height 11
click at [47, 60] on div "User Profile" at bounding box center [44, 58] width 41 height 10
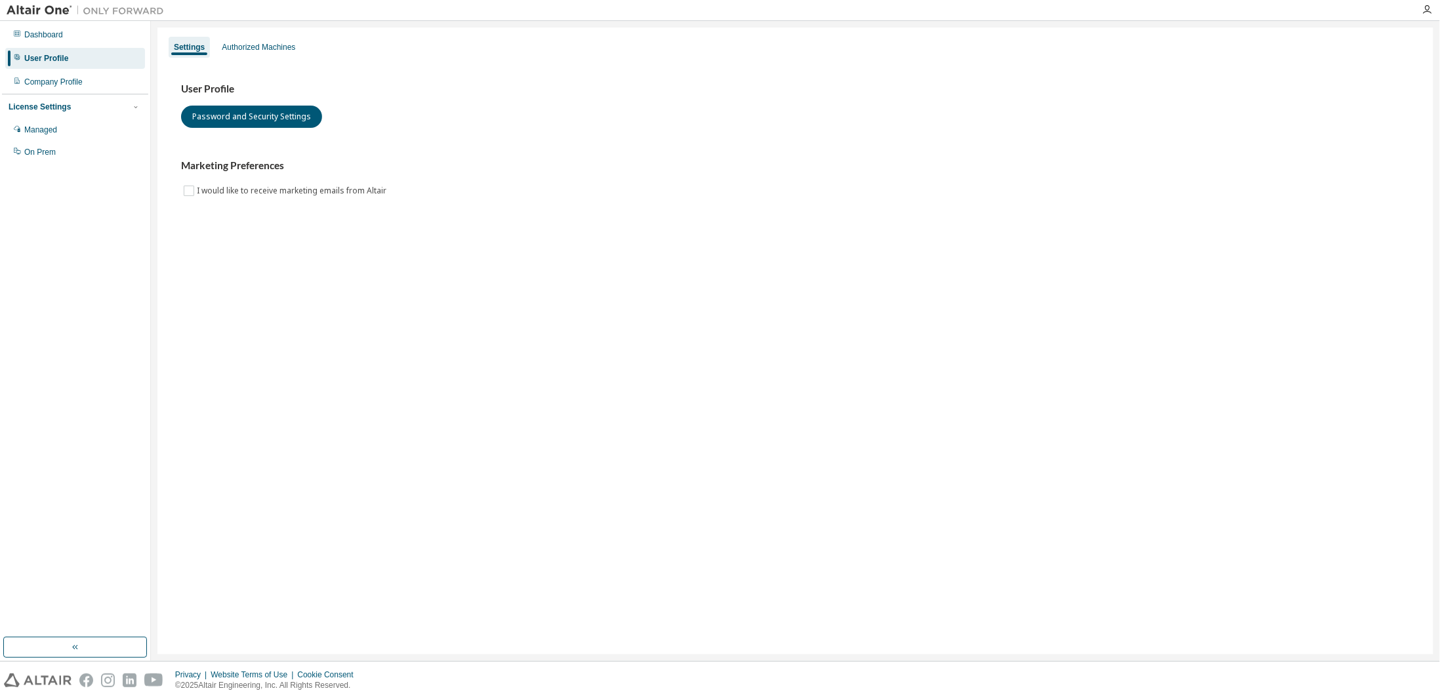
click at [46, 112] on div "License Settings" at bounding box center [75, 107] width 133 height 12
click at [37, 114] on div "License Settings Managed On Prem" at bounding box center [75, 107] width 146 height 26
click at [39, 105] on div "License Settings" at bounding box center [40, 107] width 62 height 10
click at [46, 131] on div "Managed" at bounding box center [40, 130] width 33 height 10
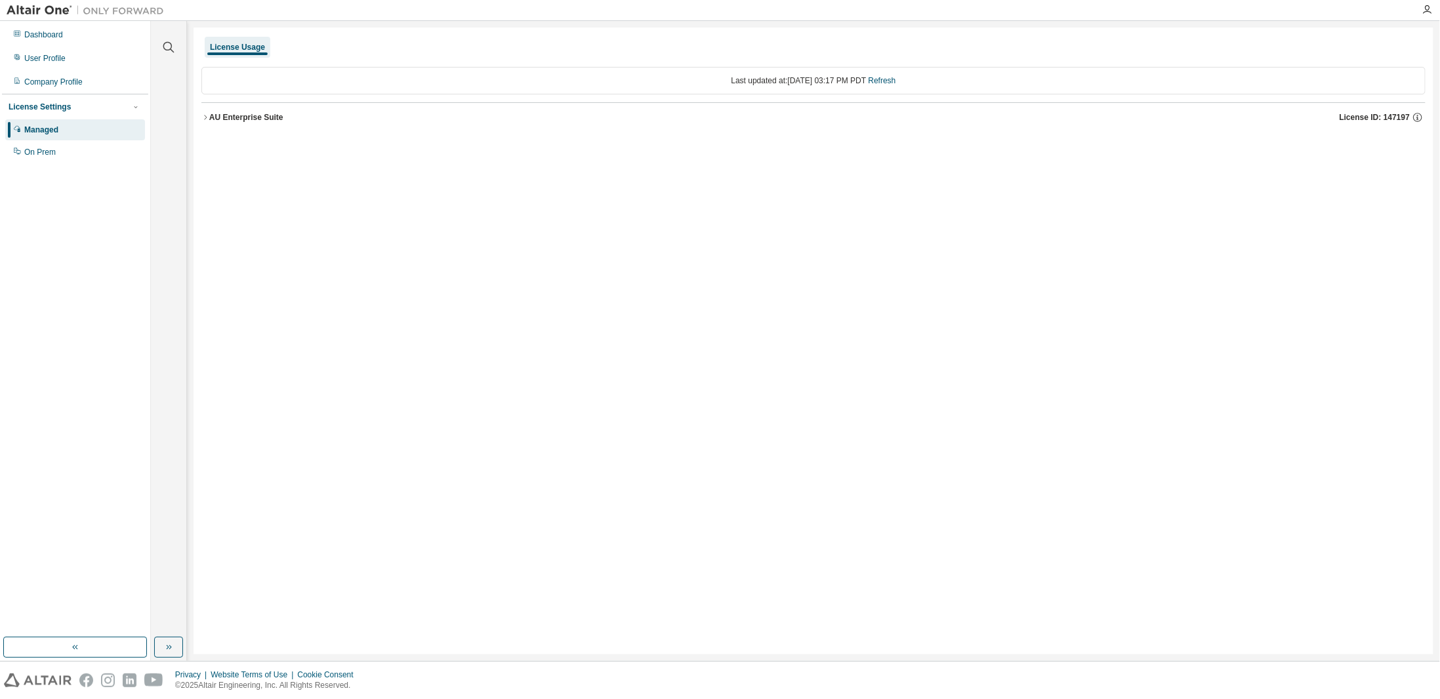
click at [240, 108] on button "AU Enterprise Suite License ID: 147197" at bounding box center [813, 117] width 1224 height 29
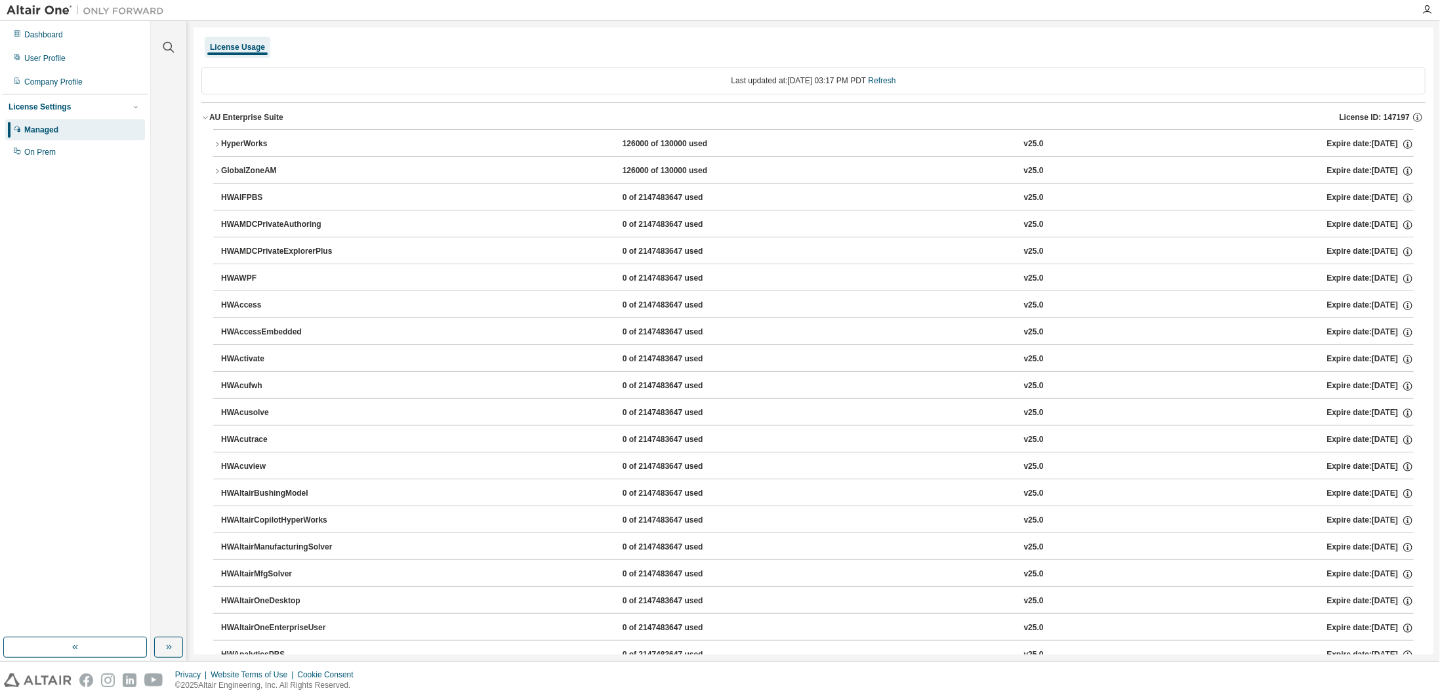
click at [252, 115] on div "AU Enterprise Suite" at bounding box center [246, 117] width 74 height 10
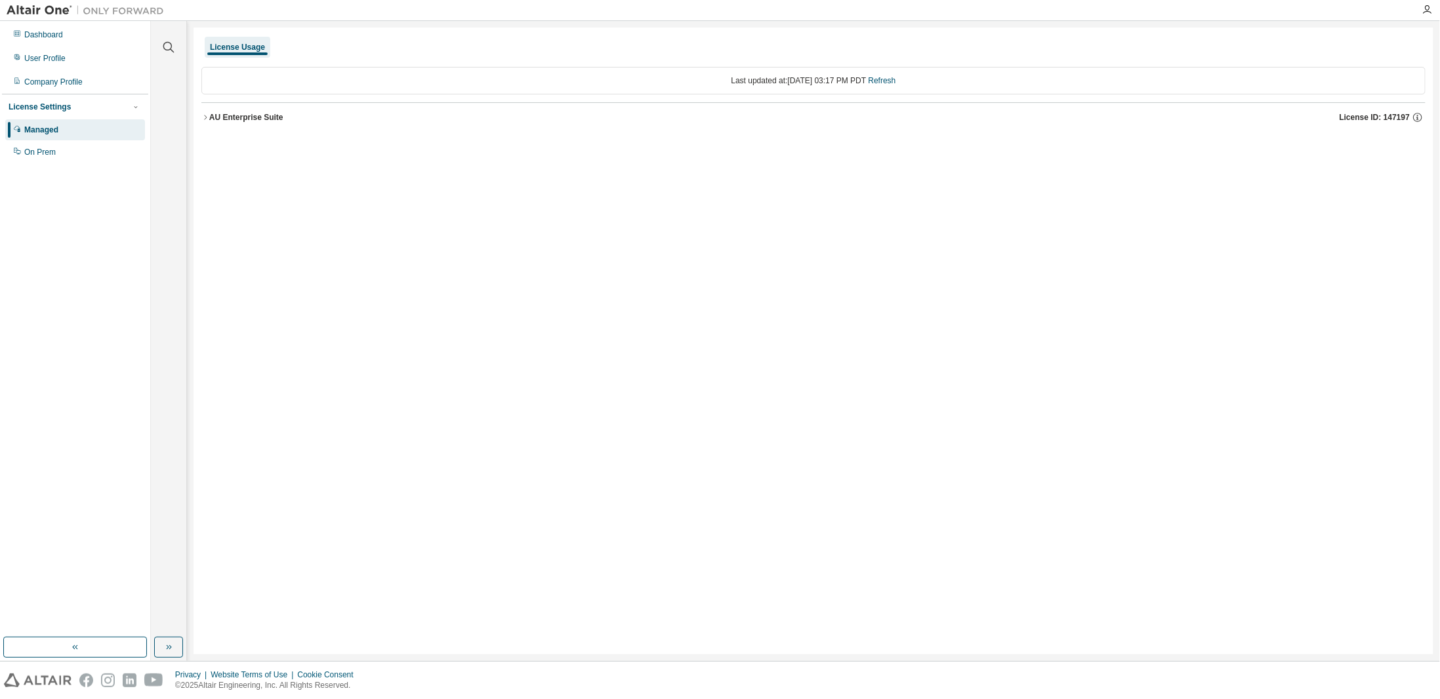
click at [252, 115] on div "AU Enterprise Suite" at bounding box center [246, 117] width 74 height 10
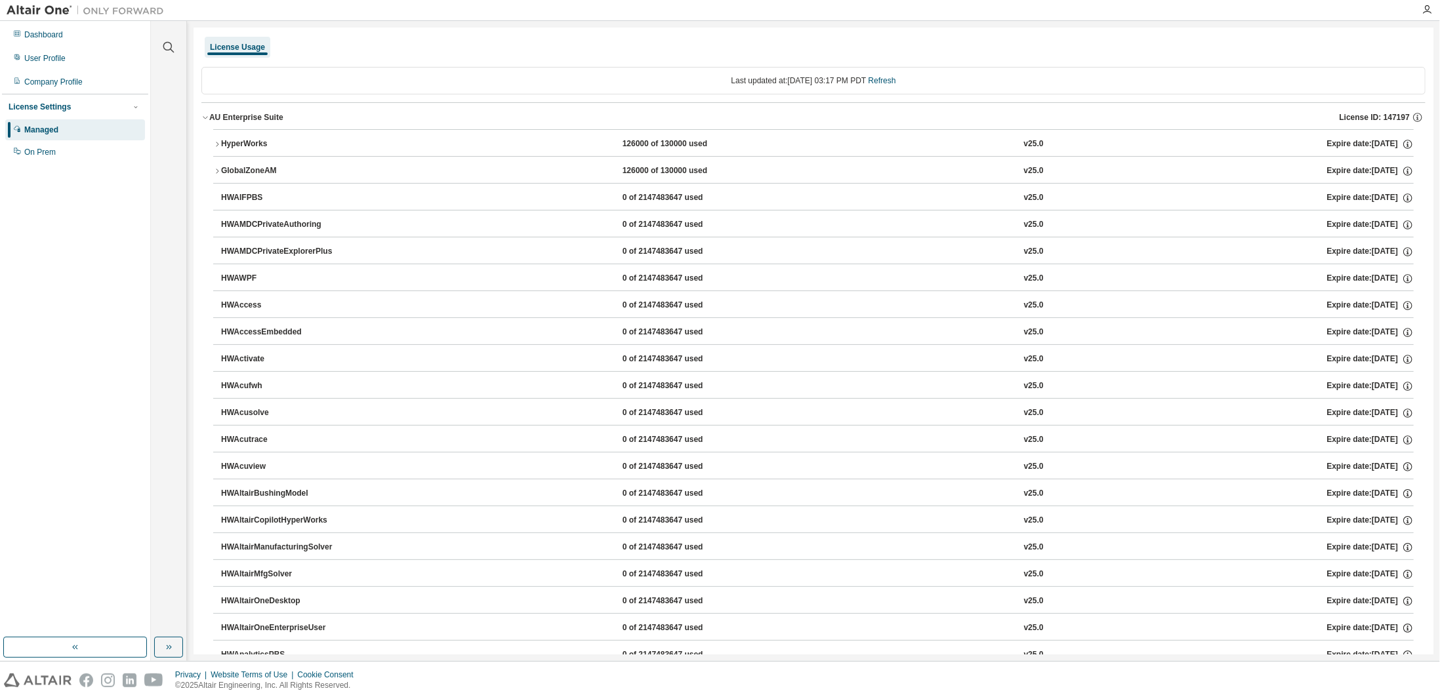
click at [253, 136] on button "HyperWorks 126000 of 130000 used v25.0 Expire date: 2026-07-20" at bounding box center [813, 144] width 1201 height 29
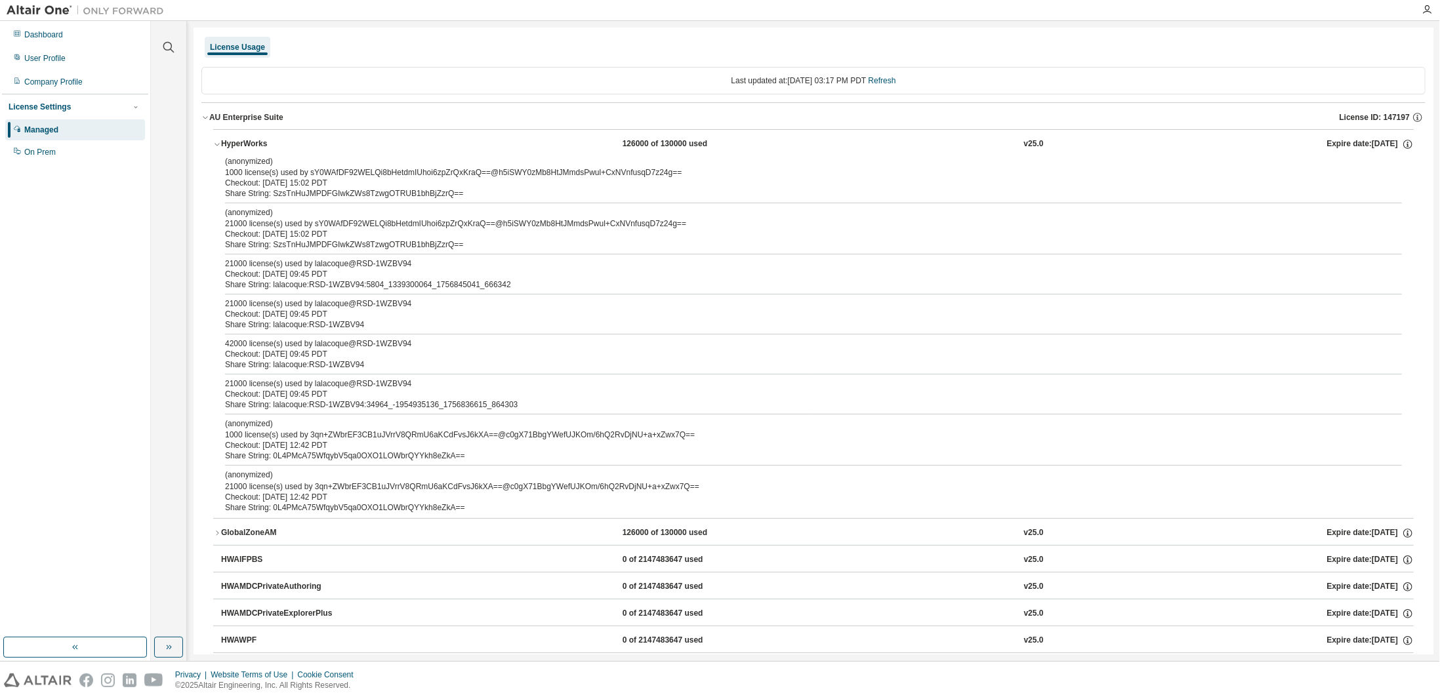
click at [305, 528] on div "GlobalZoneAM" at bounding box center [280, 534] width 118 height 12
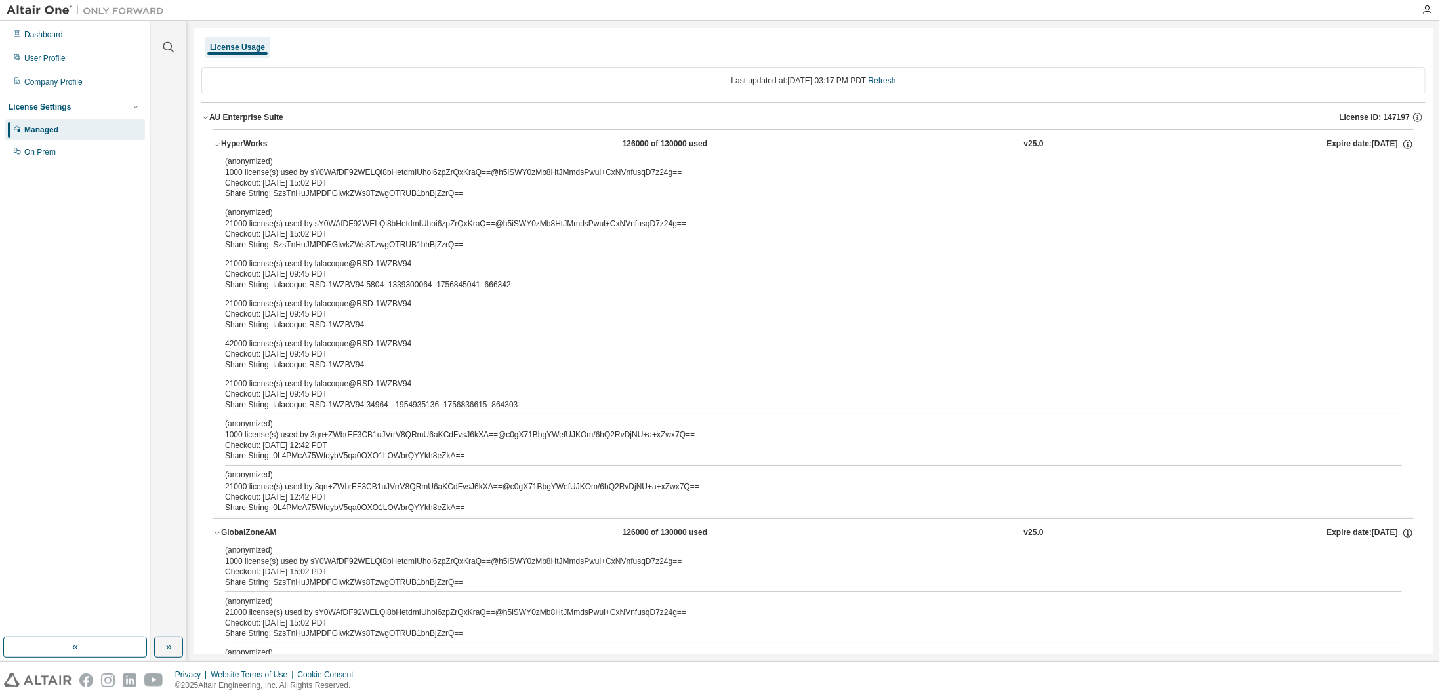
click at [305, 528] on div "GlobalZoneAM" at bounding box center [280, 534] width 118 height 12
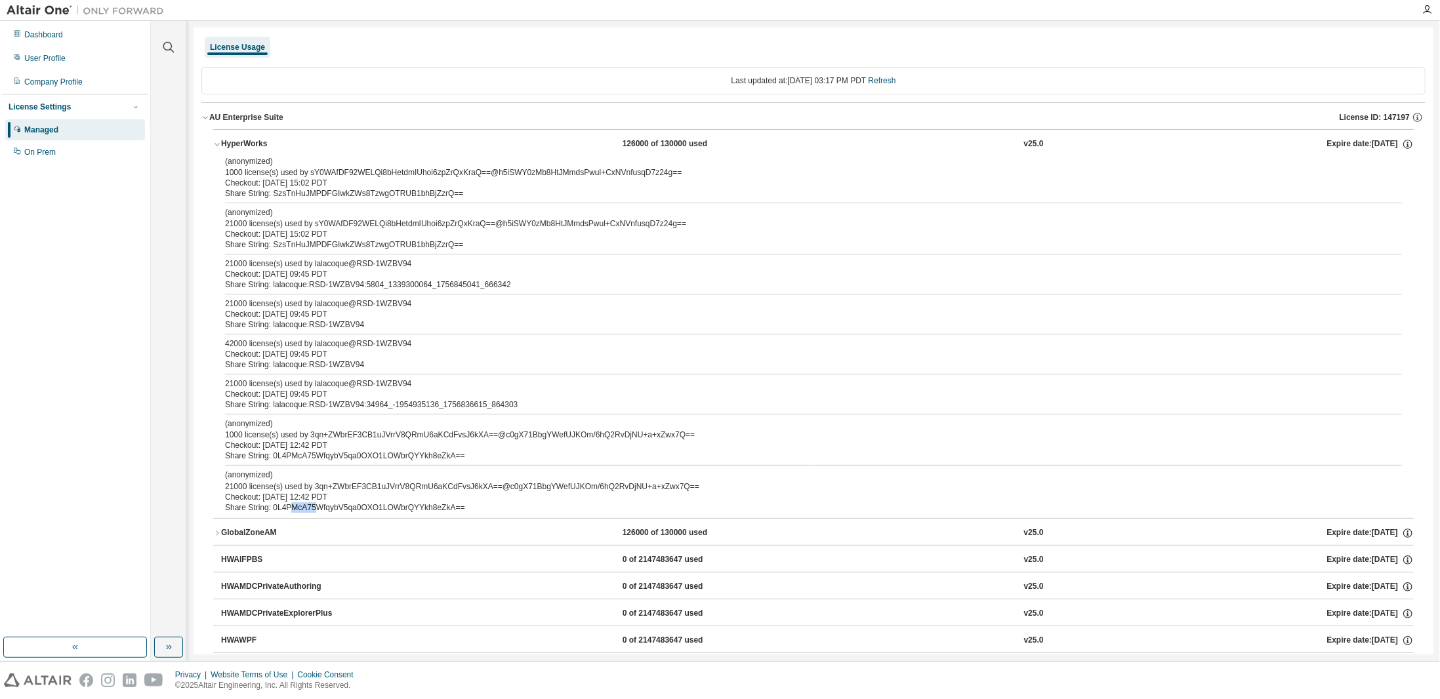
drag, startPoint x: 286, startPoint y: 499, endPoint x: 314, endPoint y: 502, distance: 27.7
click at [314, 503] on div "Share String: 0L4PMcA75WfqybV5qa0OXO1LOWbrQYYkh8eZkA==" at bounding box center [798, 508] width 1146 height 10
click at [224, 159] on div "(anonymized) 1000 license(s) used by sY0WAfDF92WELQi8bHetdmIUhoi6zpZrQxKraQ==@h…" at bounding box center [813, 337] width 1201 height 362
click at [235, 165] on p "(anonymized)" at bounding box center [798, 161] width 1146 height 11
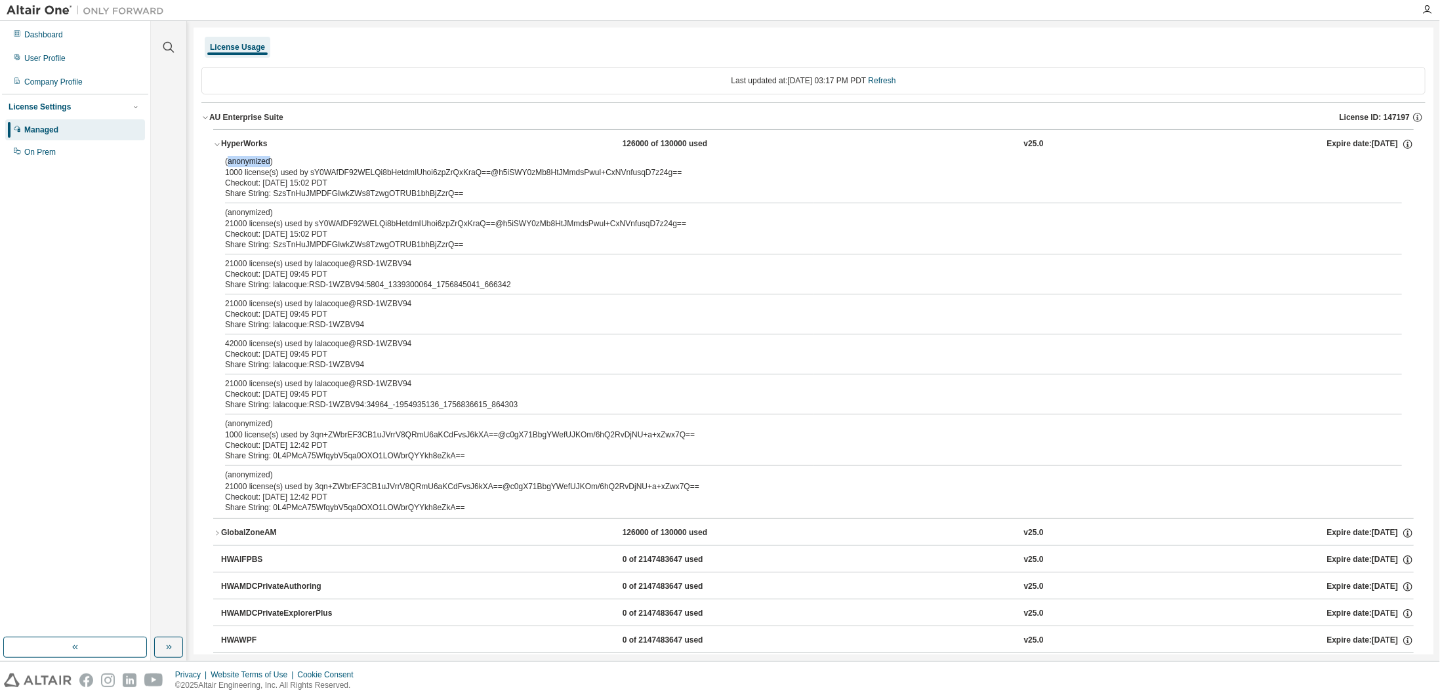
click at [235, 165] on p "(anonymized)" at bounding box center [798, 161] width 1146 height 11
drag, startPoint x: 308, startPoint y: 173, endPoint x: 678, endPoint y: 171, distance: 370.1
click at [678, 171] on div "(anonymized) 1000 license(s) used by sY0WAfDF92WELQi8bHetdmIUhoi6zpZrQxKraQ==@h…" at bounding box center [798, 167] width 1146 height 22
copy div "sY0WAfDF92WELQi8bHetdmIUhoi6zpZrQxKraQ==@h5iSWY0zMb8HtJMmdsPwul+CxNVnfusqD7z24g…"
click at [78, 29] on div "Dashboard" at bounding box center [75, 34] width 140 height 21
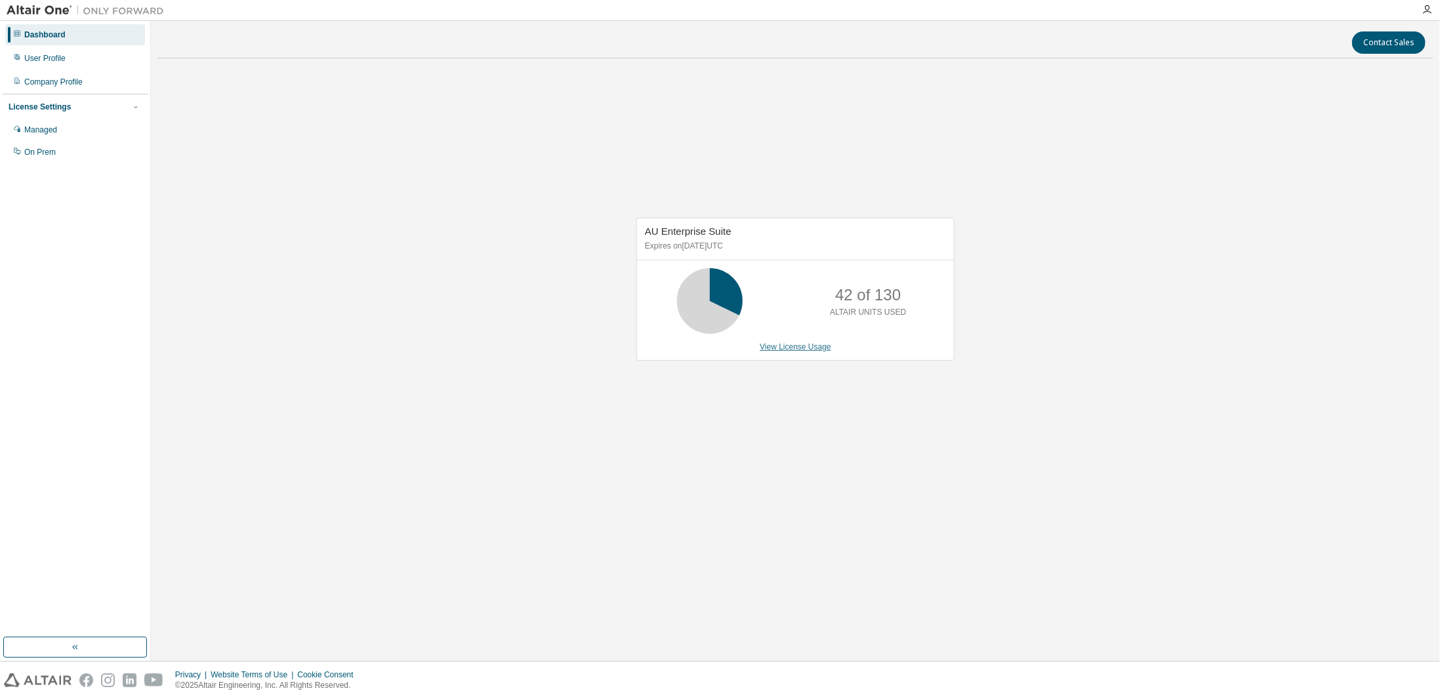
click at [796, 350] on link "View License Usage" at bounding box center [796, 346] width 72 height 9
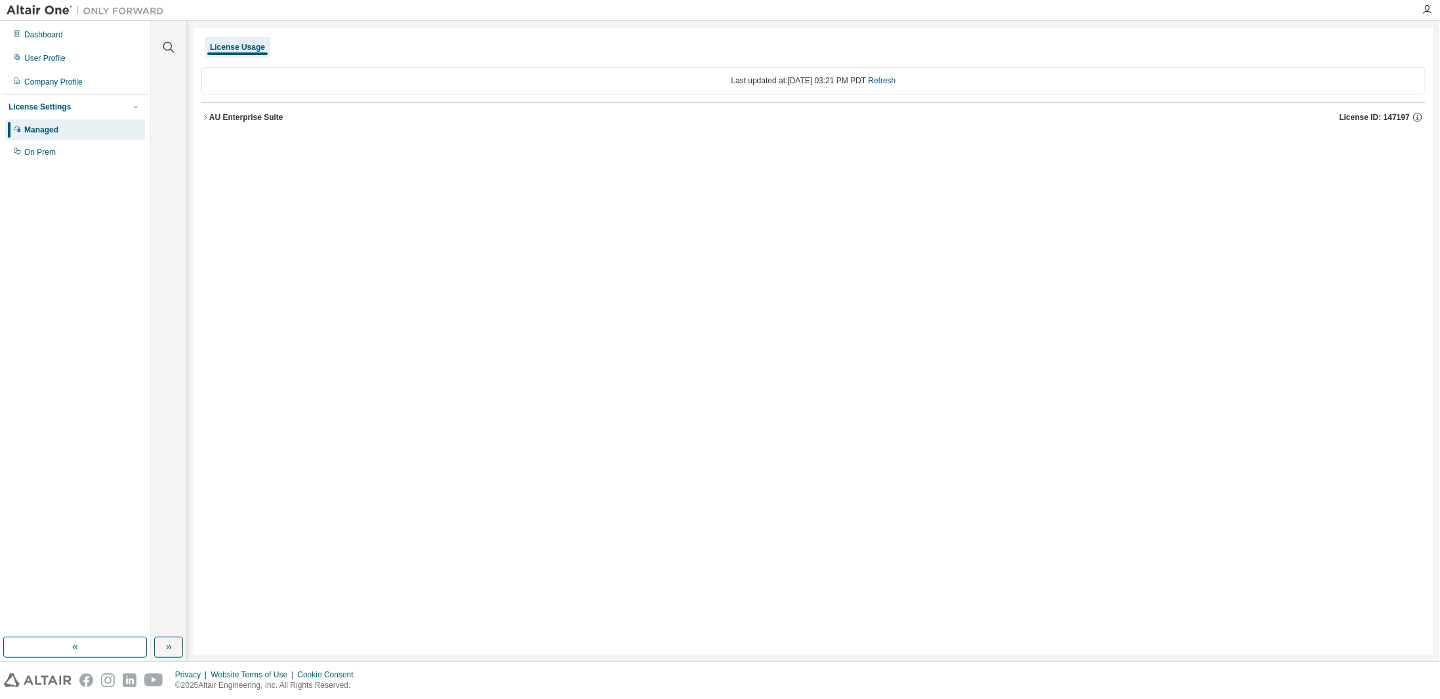
click at [230, 123] on button "AU Enterprise Suite License ID: 147197" at bounding box center [813, 117] width 1224 height 29
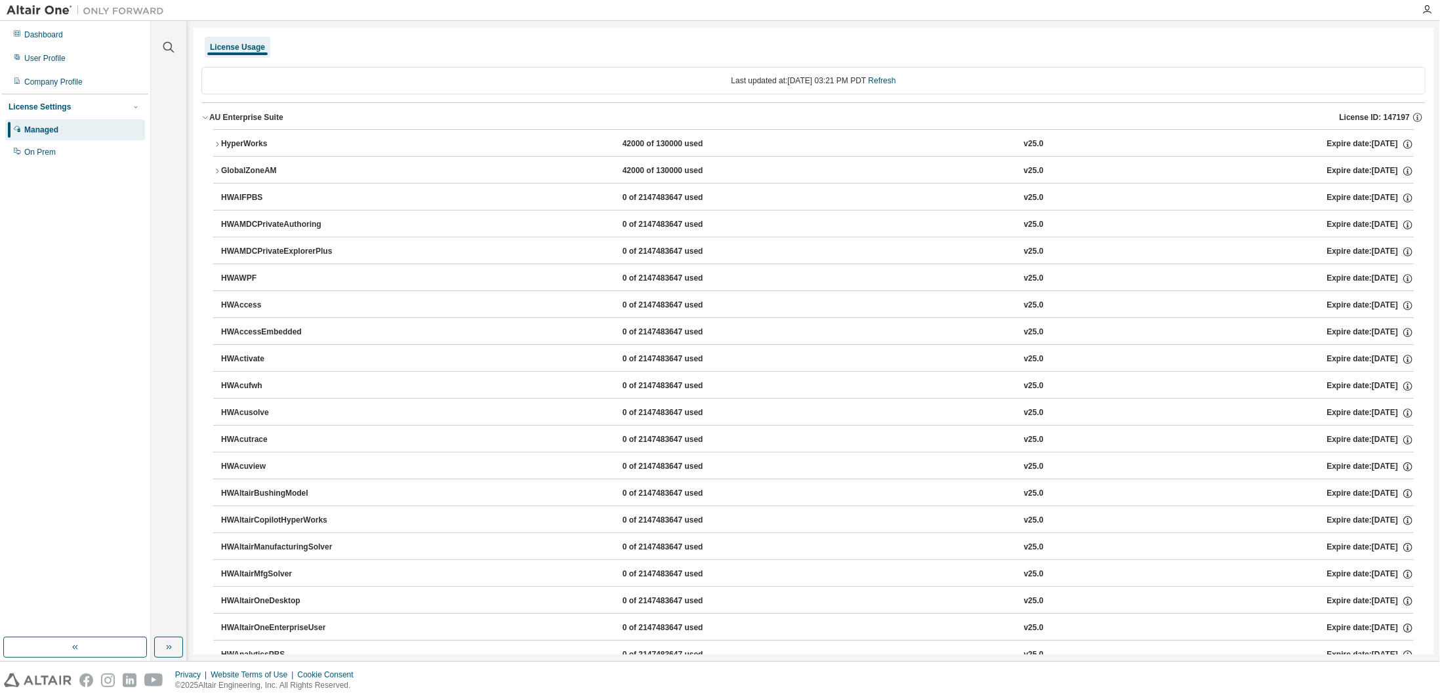
click at [331, 151] on button "HyperWorks 42000 of 130000 used v25.0 Expire date: 2026-07-20" at bounding box center [813, 144] width 1201 height 29
